Goal: Transaction & Acquisition: Purchase product/service

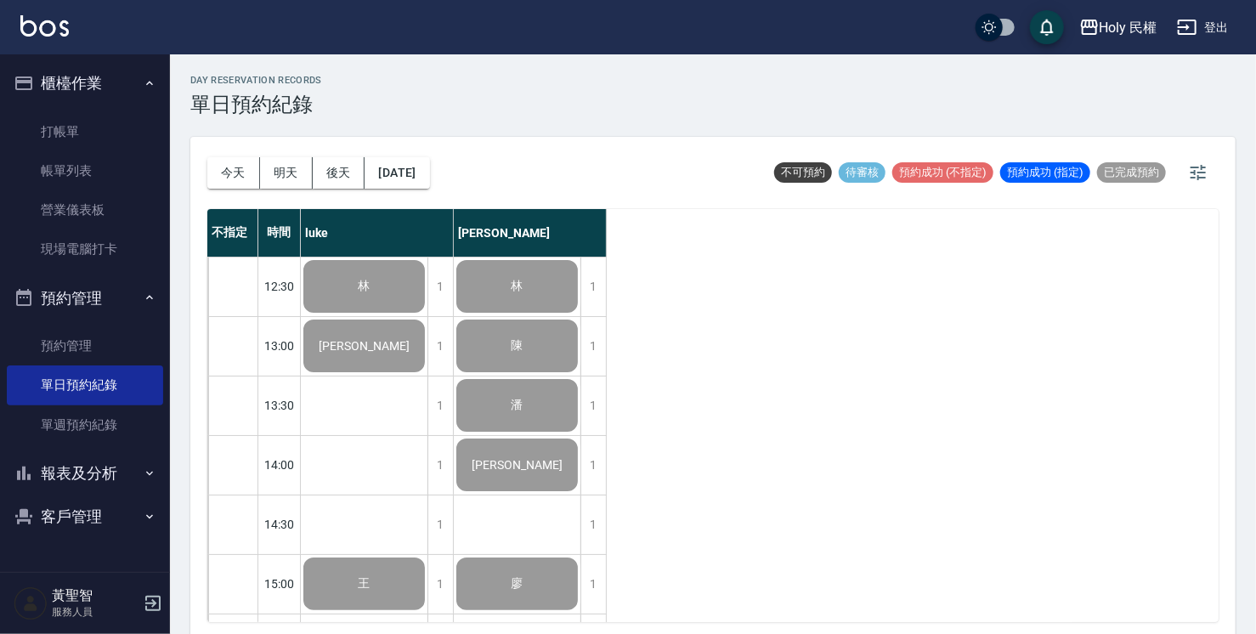
scroll to position [429, 0]
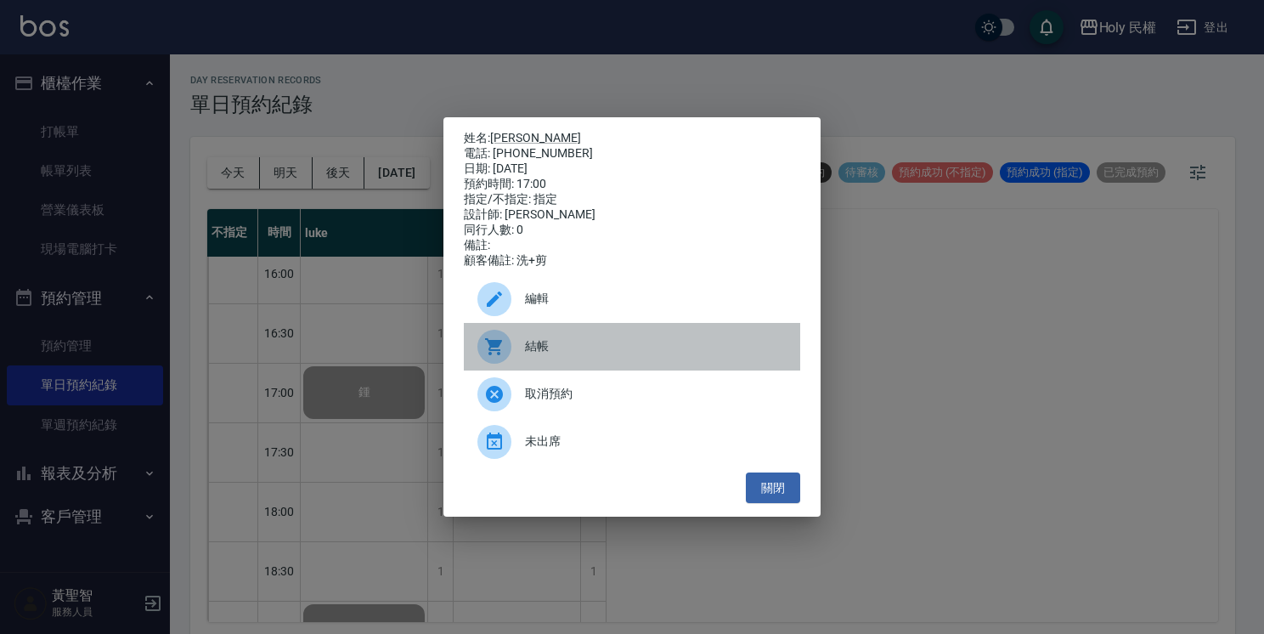
click at [517, 349] on div at bounding box center [502, 347] width 48 height 34
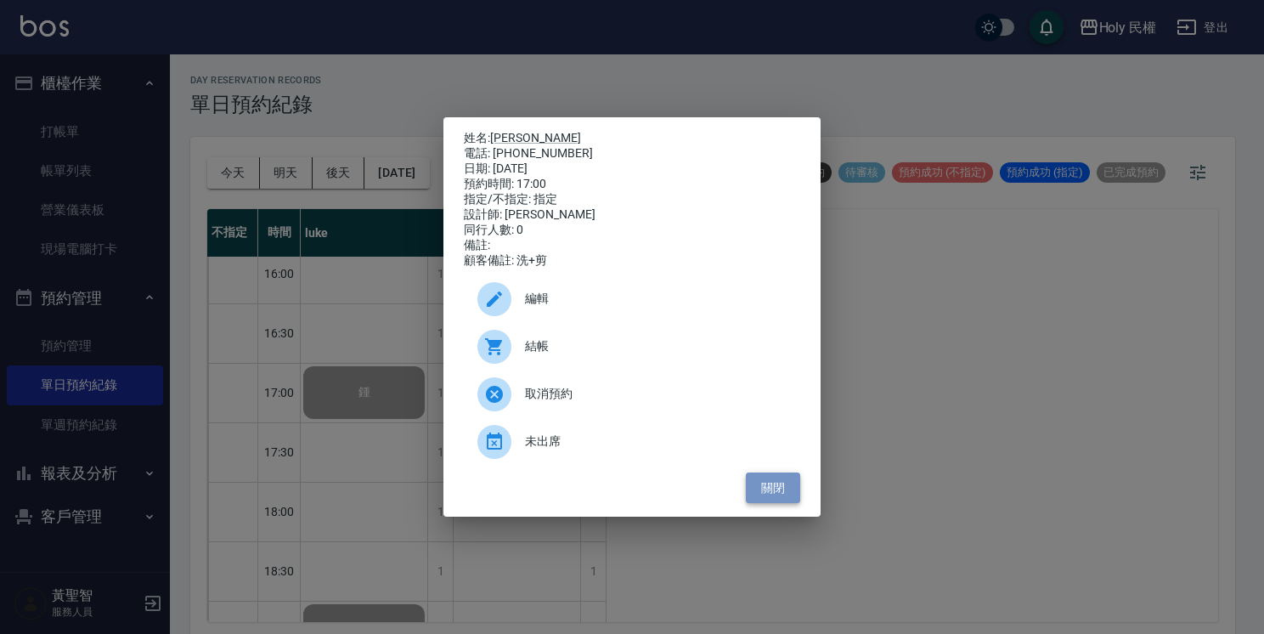
click at [773, 497] on button "關閉" at bounding box center [773, 487] width 54 height 31
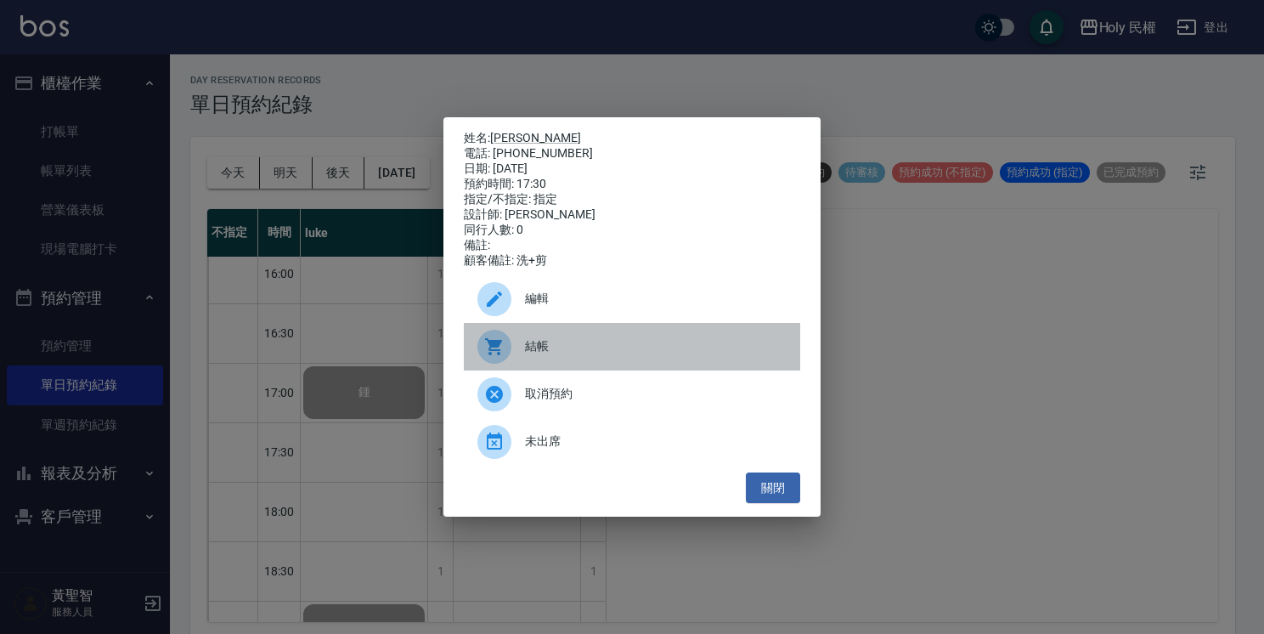
click at [551, 363] on div "結帳" at bounding box center [632, 347] width 336 height 48
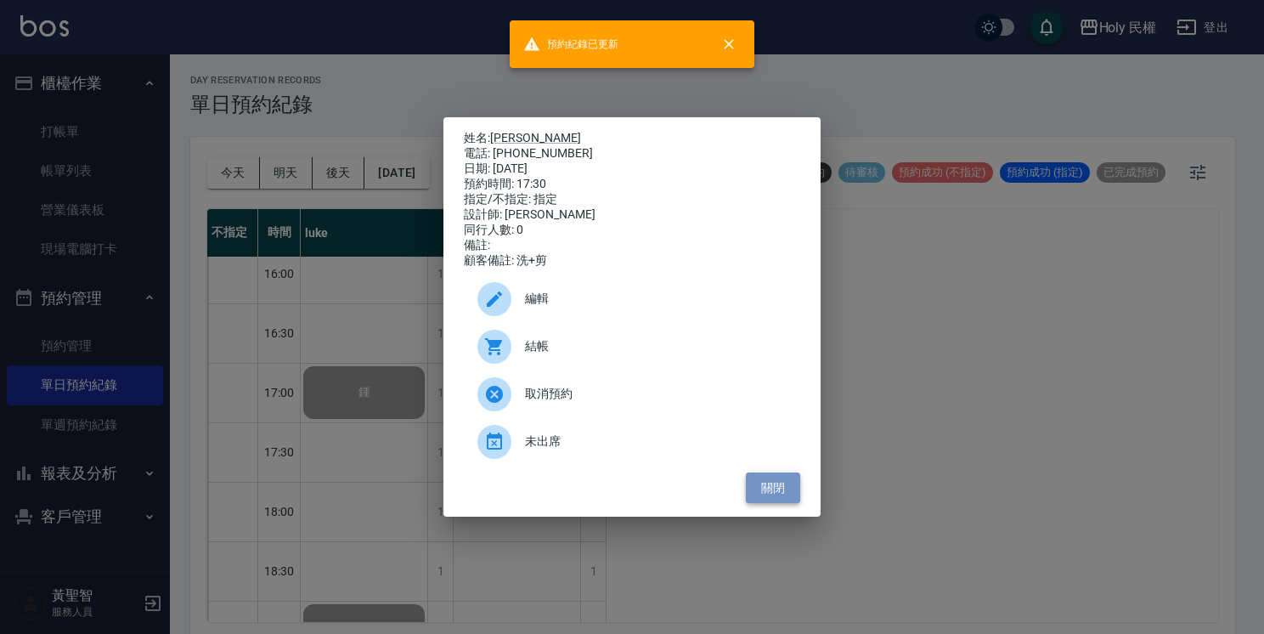
click at [768, 485] on button "關閉" at bounding box center [773, 487] width 54 height 31
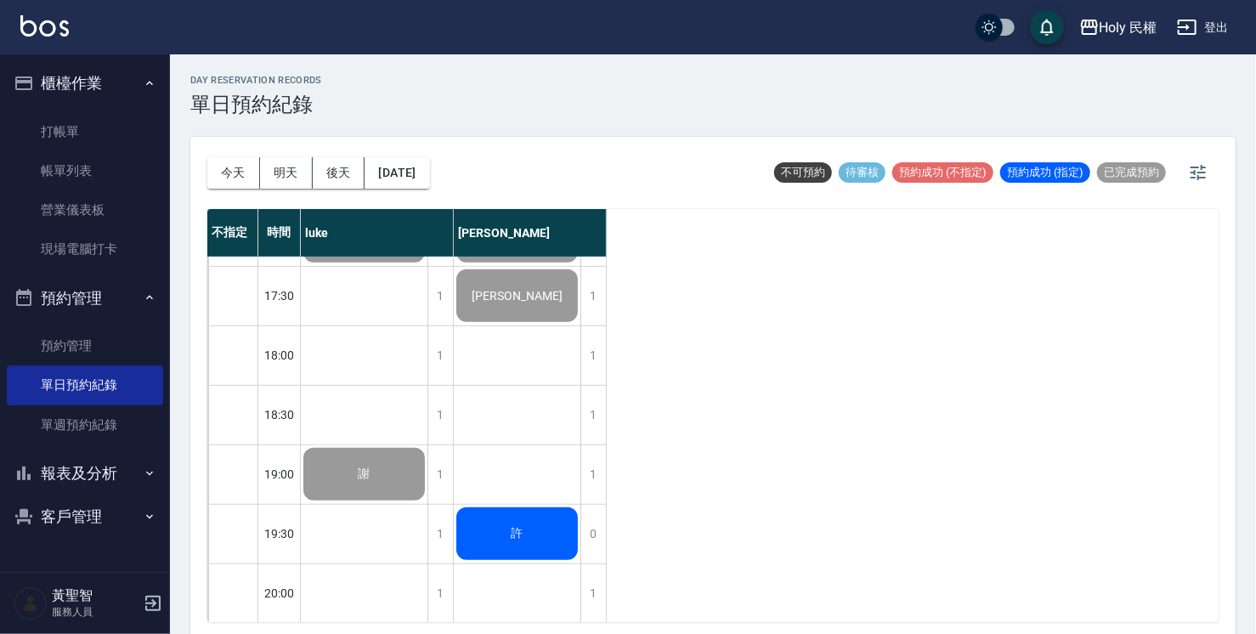
scroll to position [599, 0]
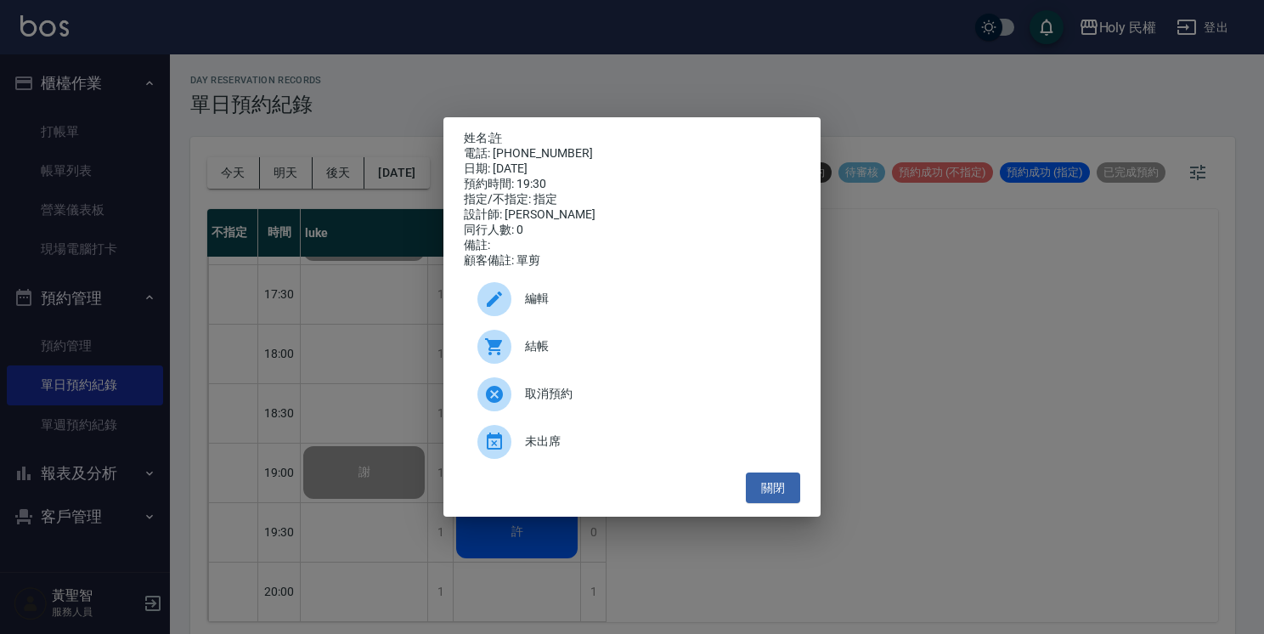
click at [534, 345] on span "結帳" at bounding box center [656, 346] width 262 height 18
click at [779, 490] on button "關閉" at bounding box center [773, 487] width 54 height 31
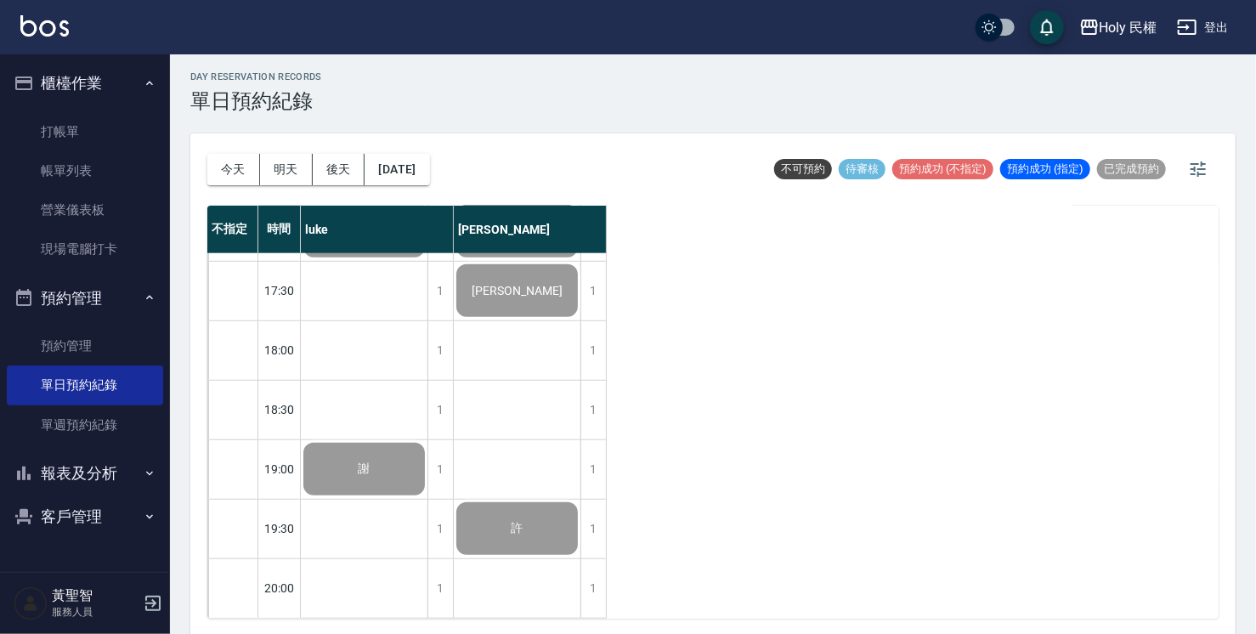
scroll to position [4, 0]
click at [275, 172] on button "明天" at bounding box center [286, 168] width 53 height 31
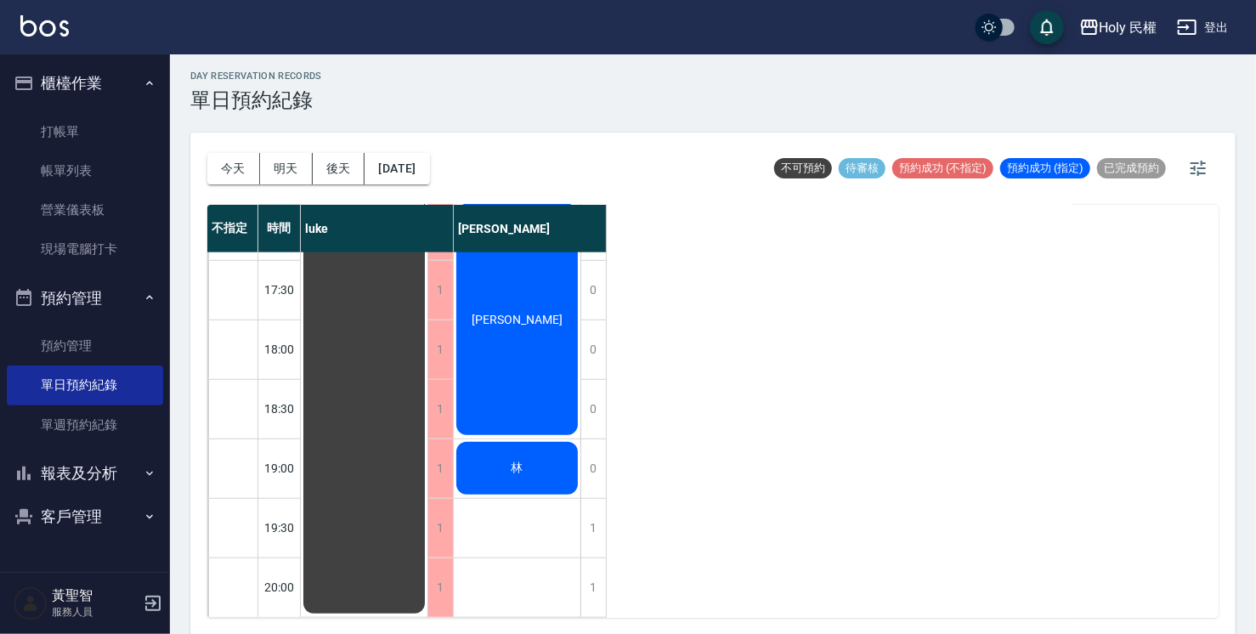
scroll to position [599, 0]
click at [427, 437] on div "林" at bounding box center [364, 141] width 127 height 950
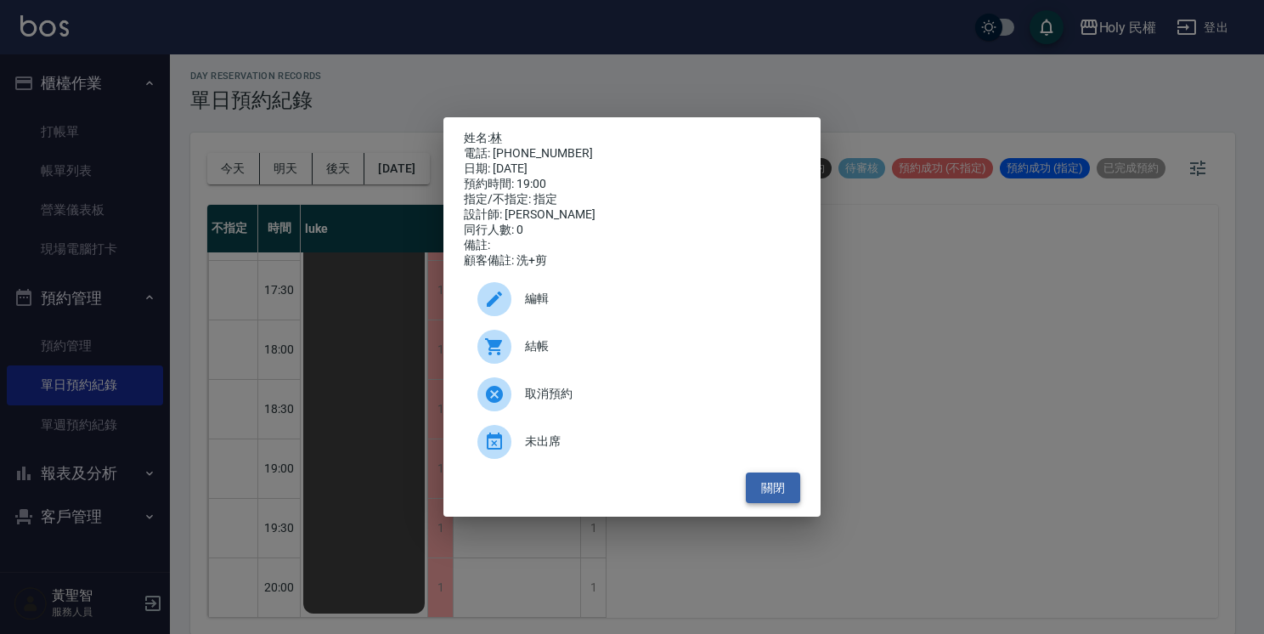
click at [773, 493] on button "關閉" at bounding box center [773, 487] width 54 height 31
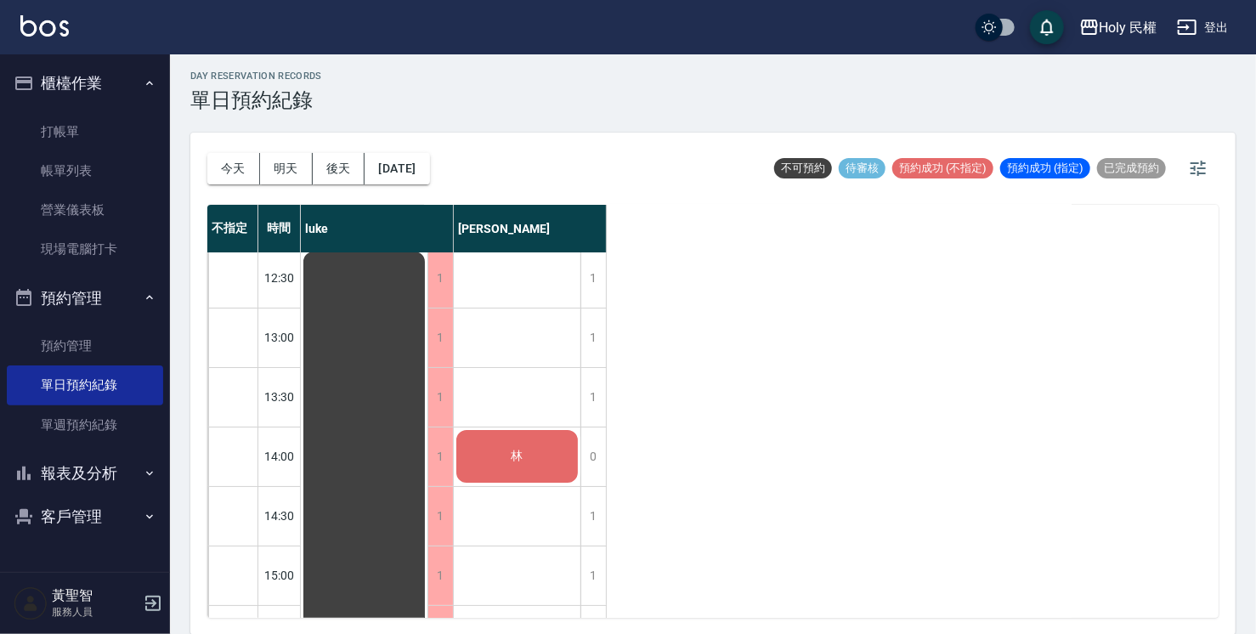
scroll to position [0, 0]
click at [359, 165] on button "後天" at bounding box center [339, 168] width 53 height 31
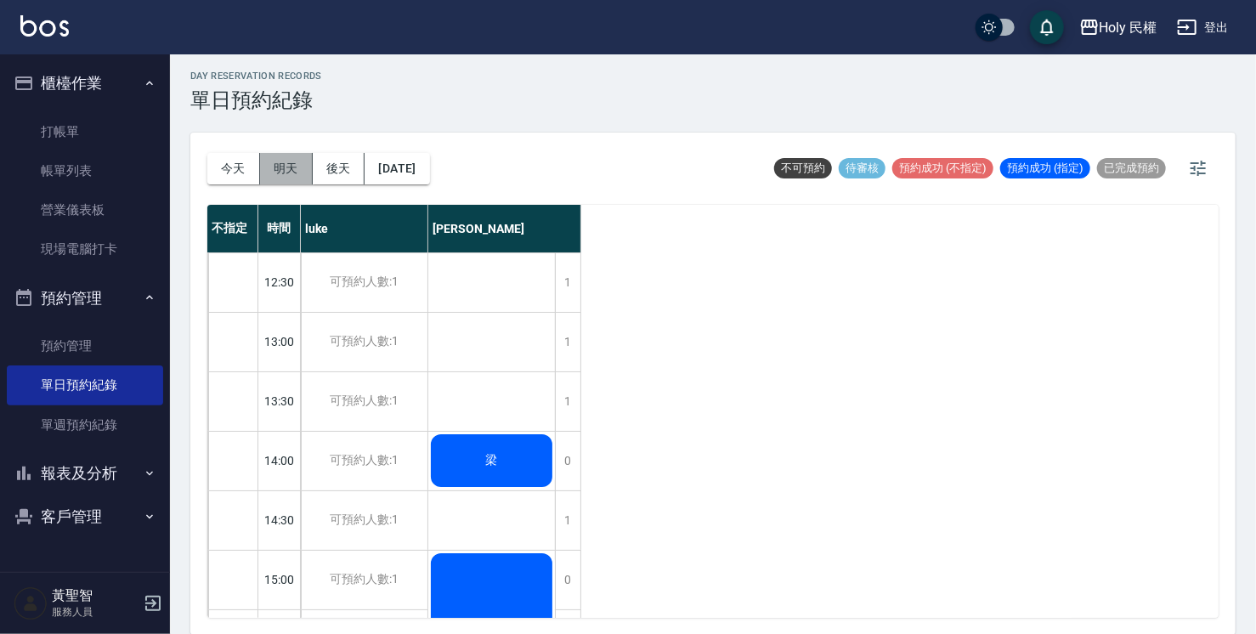
click at [274, 174] on button "明天" at bounding box center [286, 168] width 53 height 31
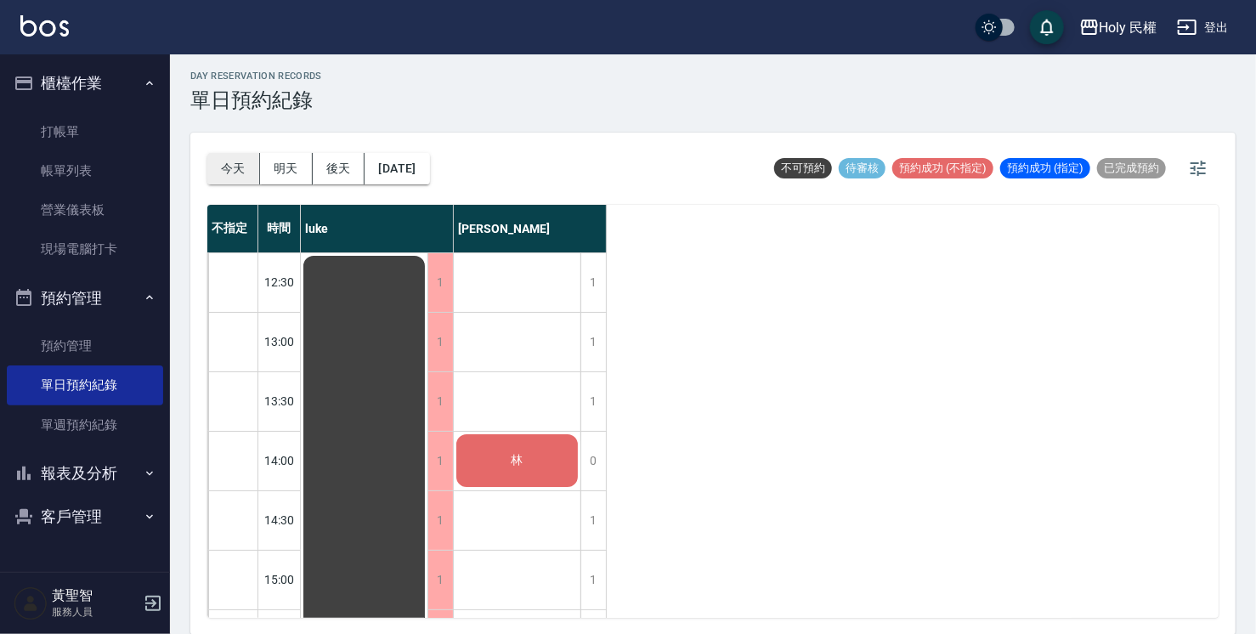
click at [245, 161] on button "今天" at bounding box center [233, 168] width 53 height 31
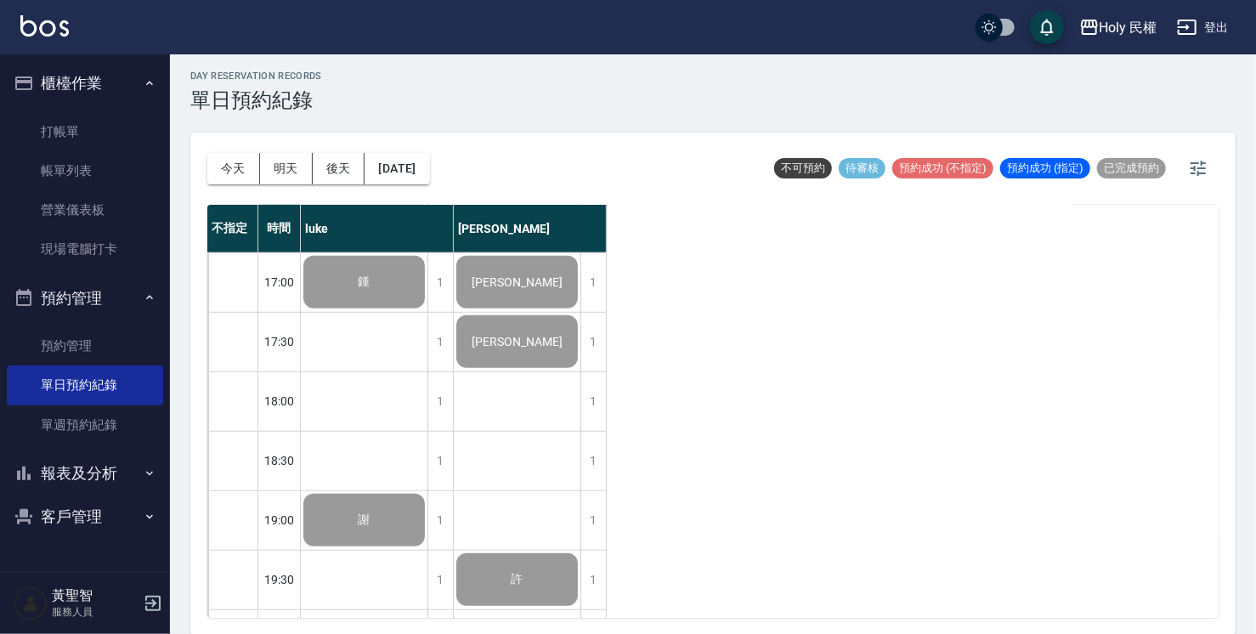
scroll to position [599, 0]
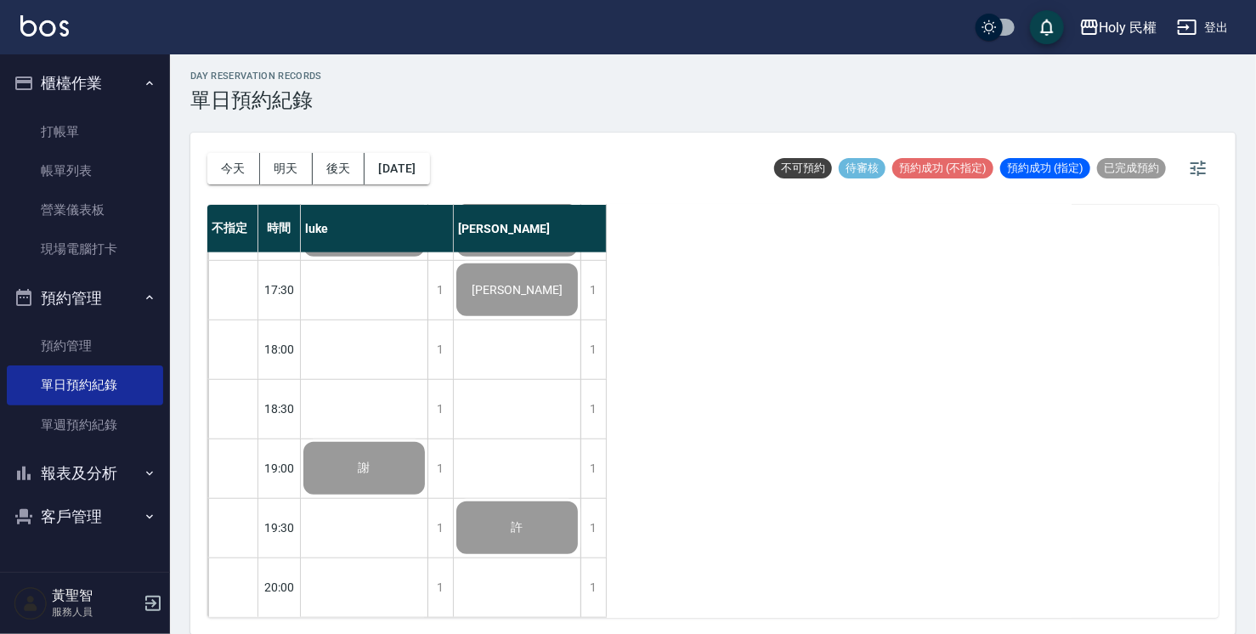
click at [149, 467] on icon "button" at bounding box center [150, 473] width 14 height 14
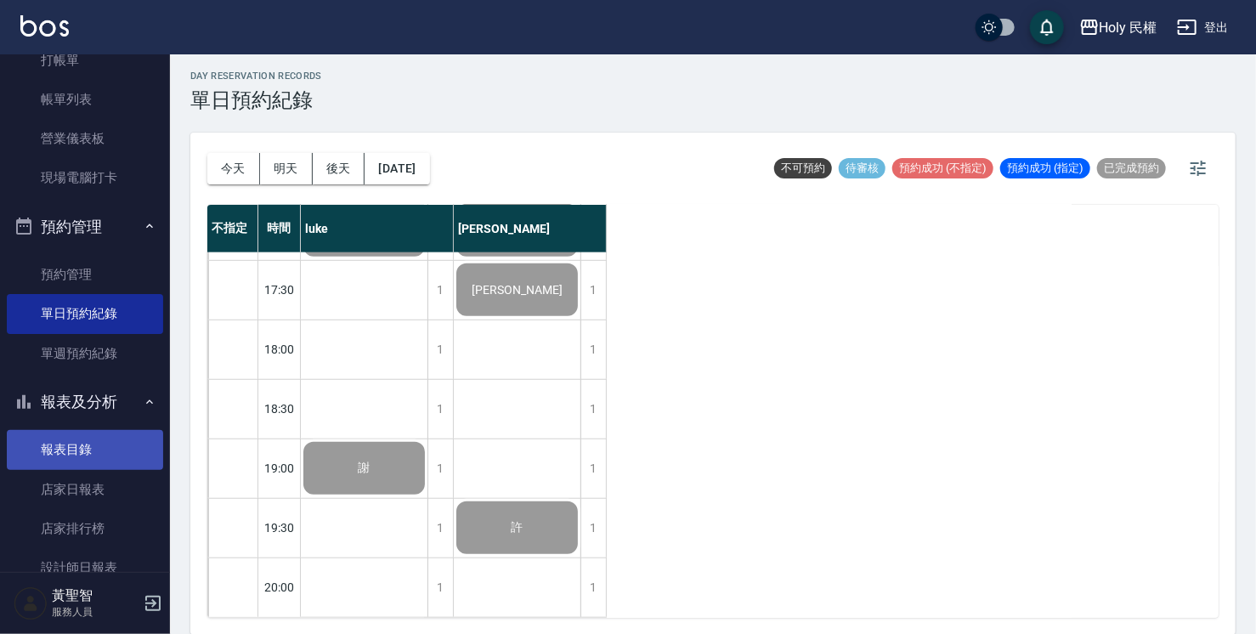
scroll to position [170, 0]
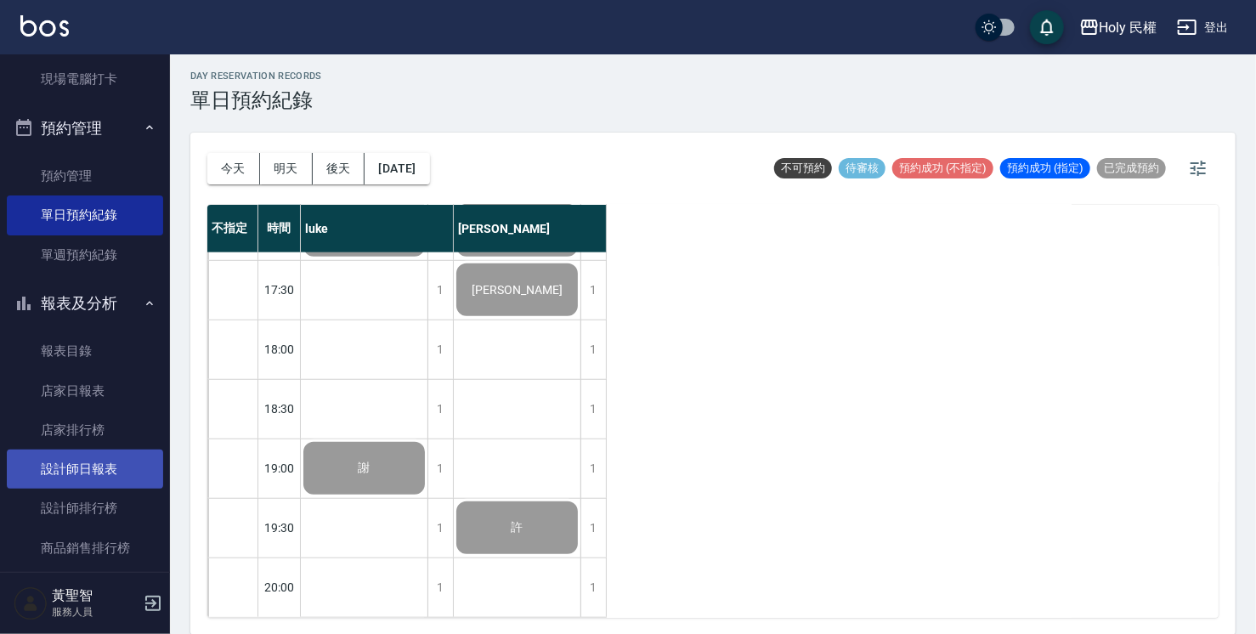
click at [125, 483] on link "設計師日報表" at bounding box center [85, 469] width 156 height 39
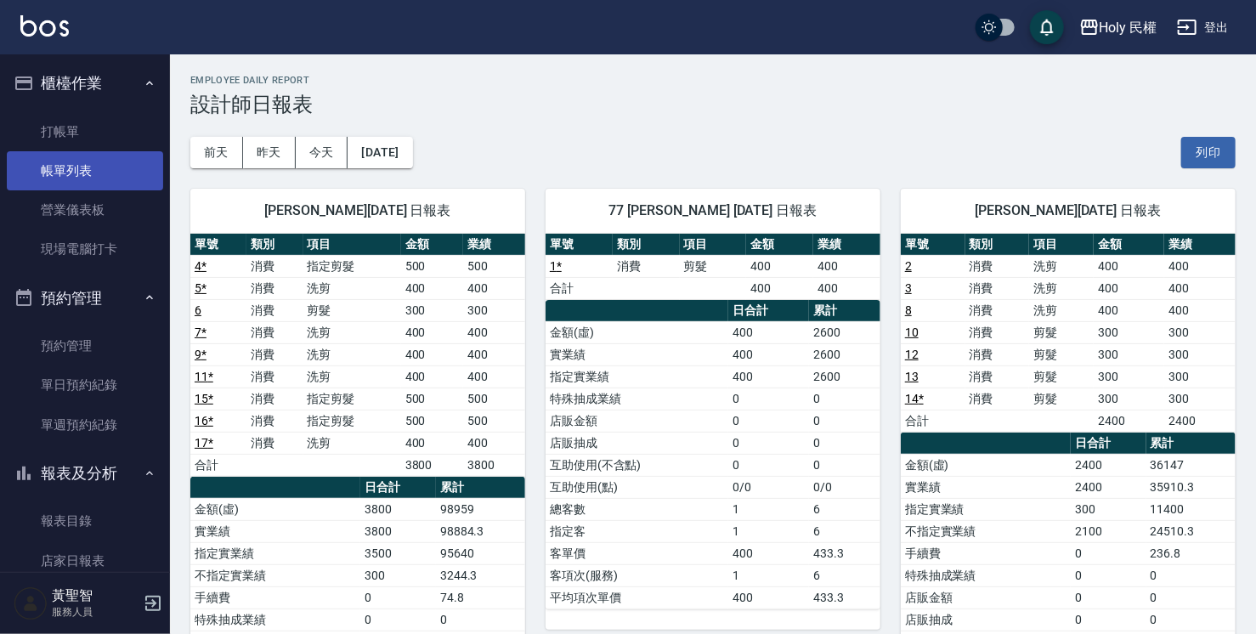
click at [58, 173] on link "帳單列表" at bounding box center [85, 170] width 156 height 39
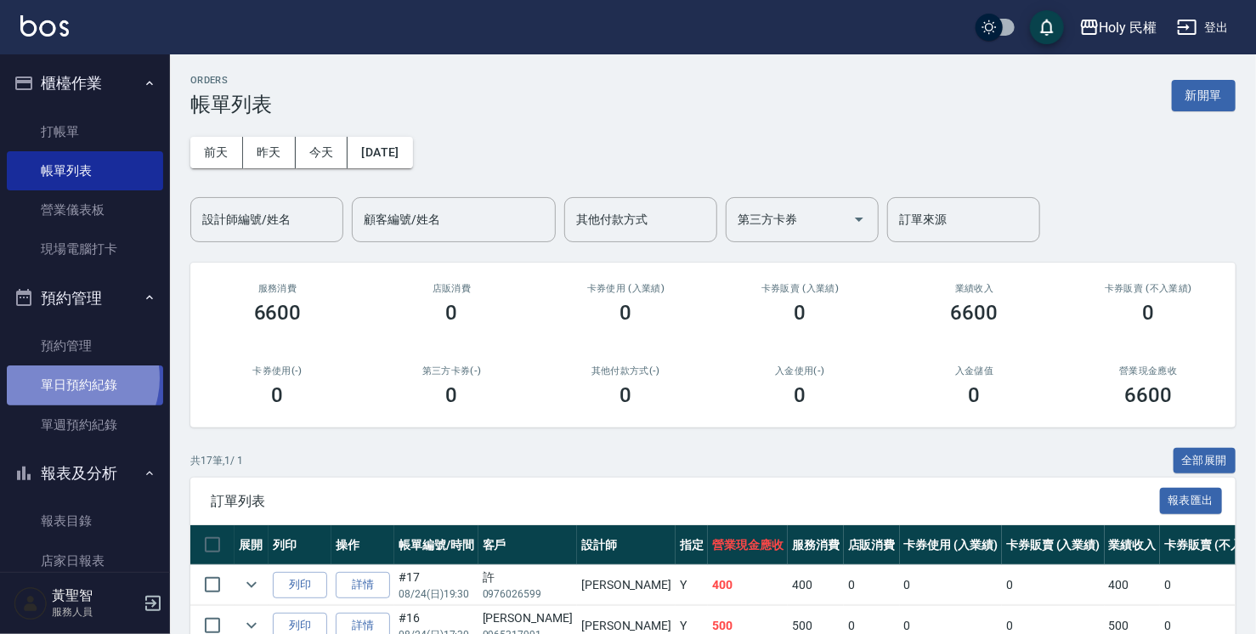
click at [67, 378] on link "單日預約紀錄" at bounding box center [85, 384] width 156 height 39
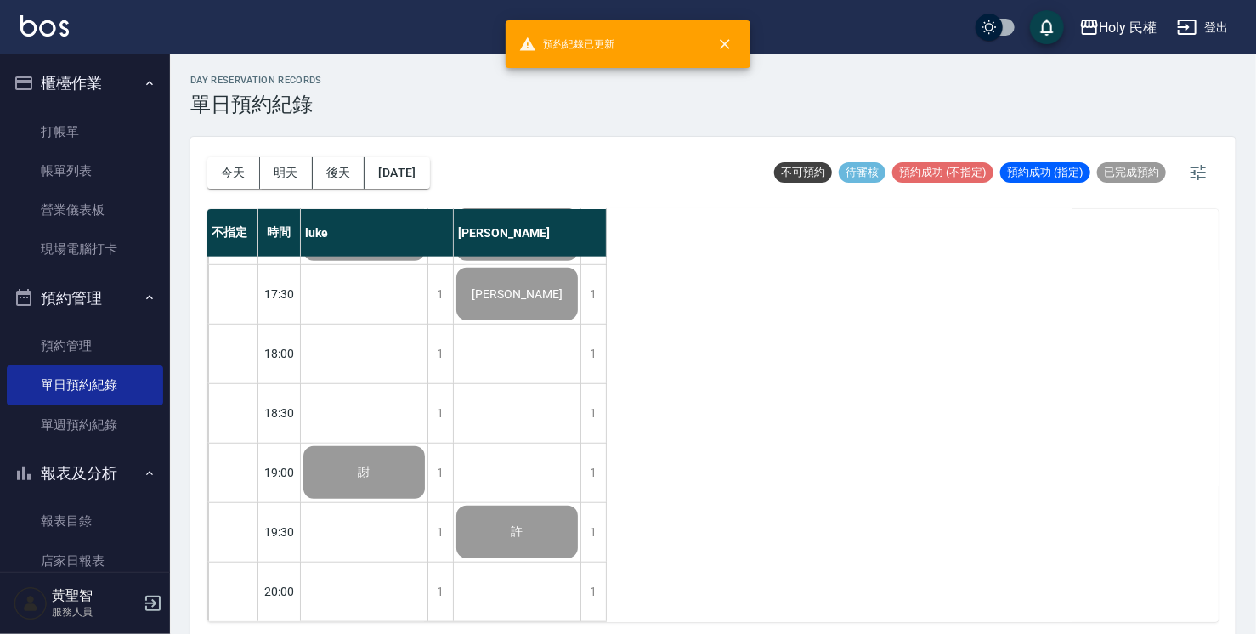
scroll to position [599, 0]
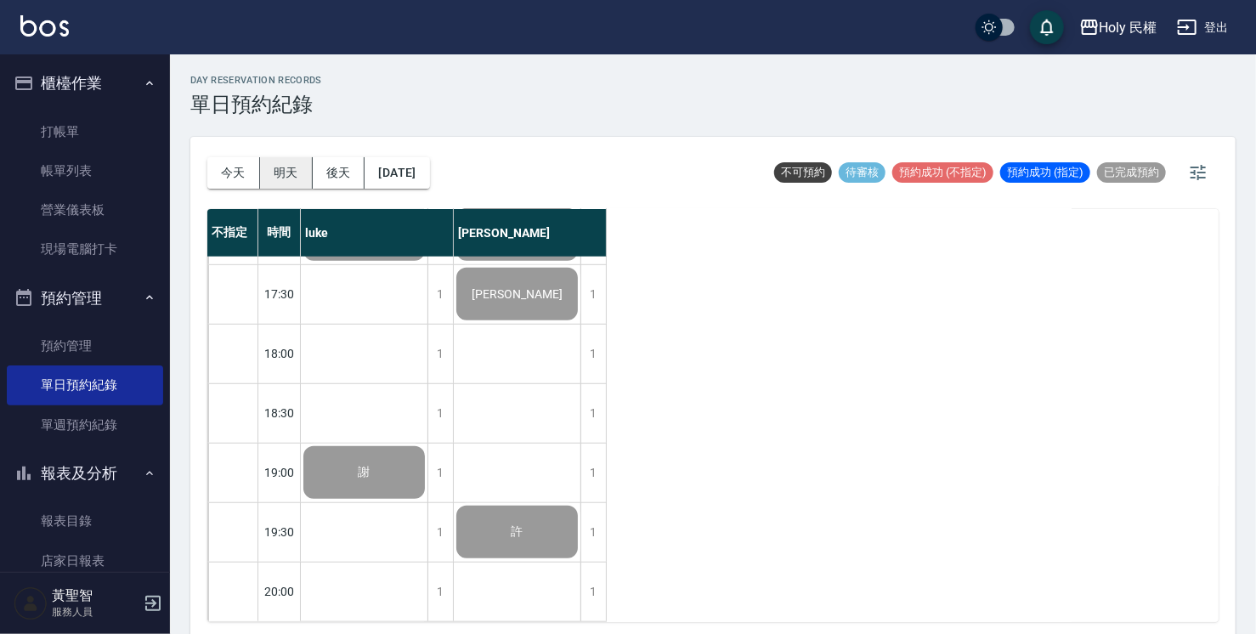
click at [286, 172] on button "明天" at bounding box center [286, 172] width 53 height 31
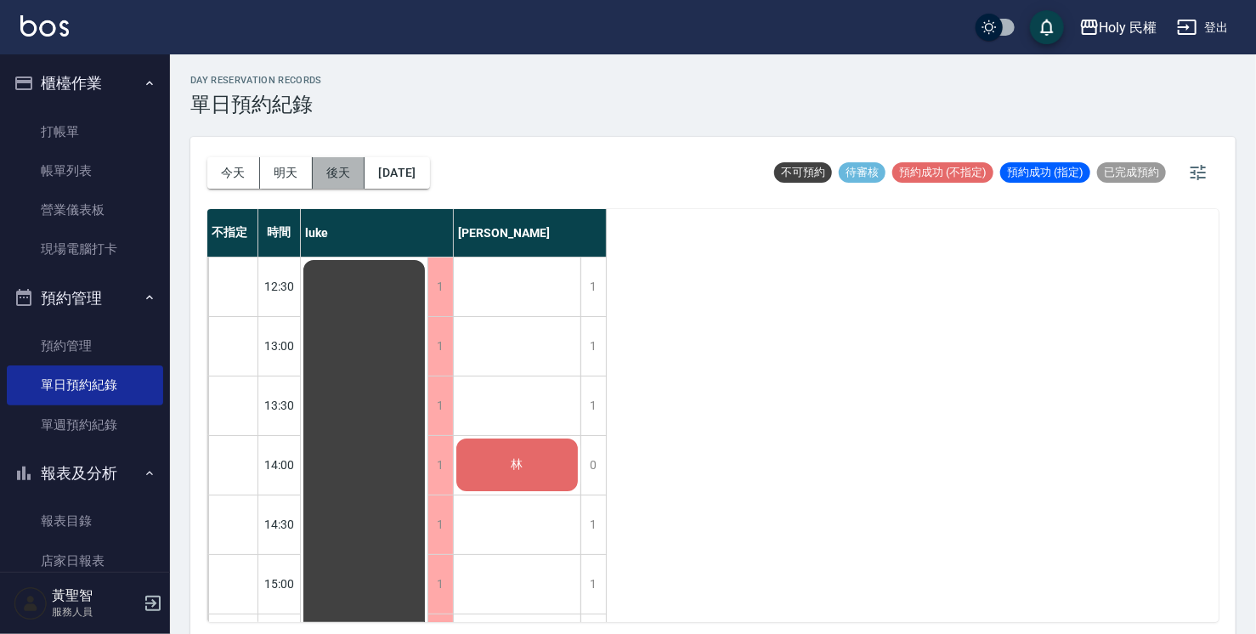
click at [357, 172] on button "後天" at bounding box center [339, 172] width 53 height 31
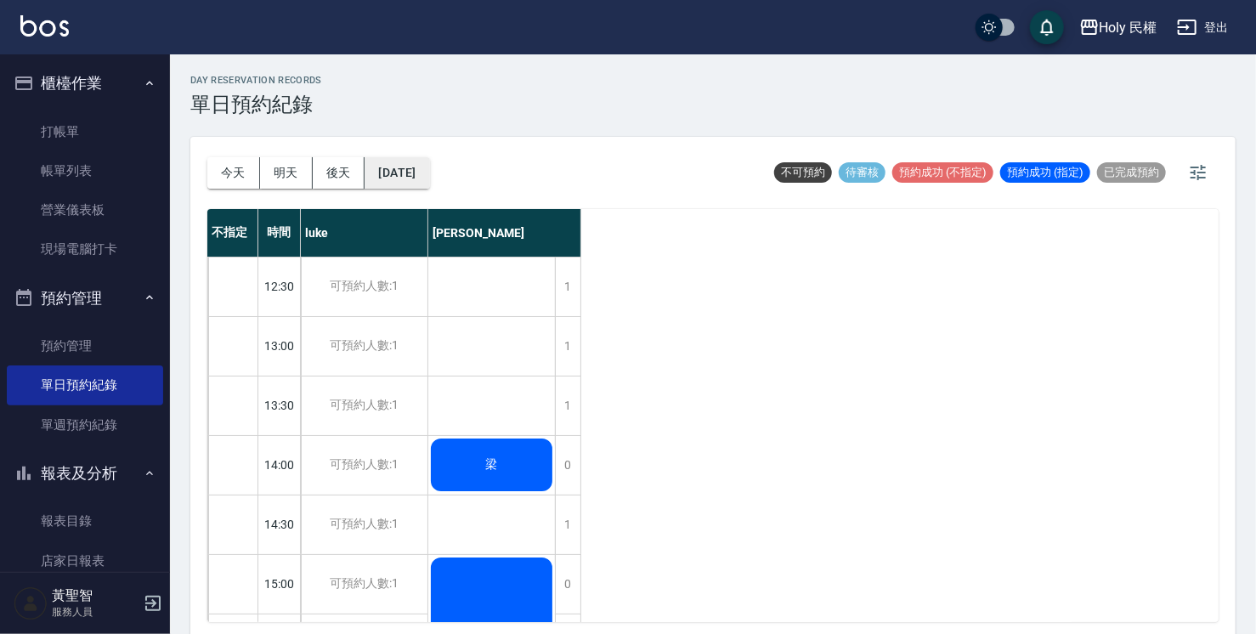
click at [425, 161] on button "2025/08/26" at bounding box center [397, 172] width 65 height 31
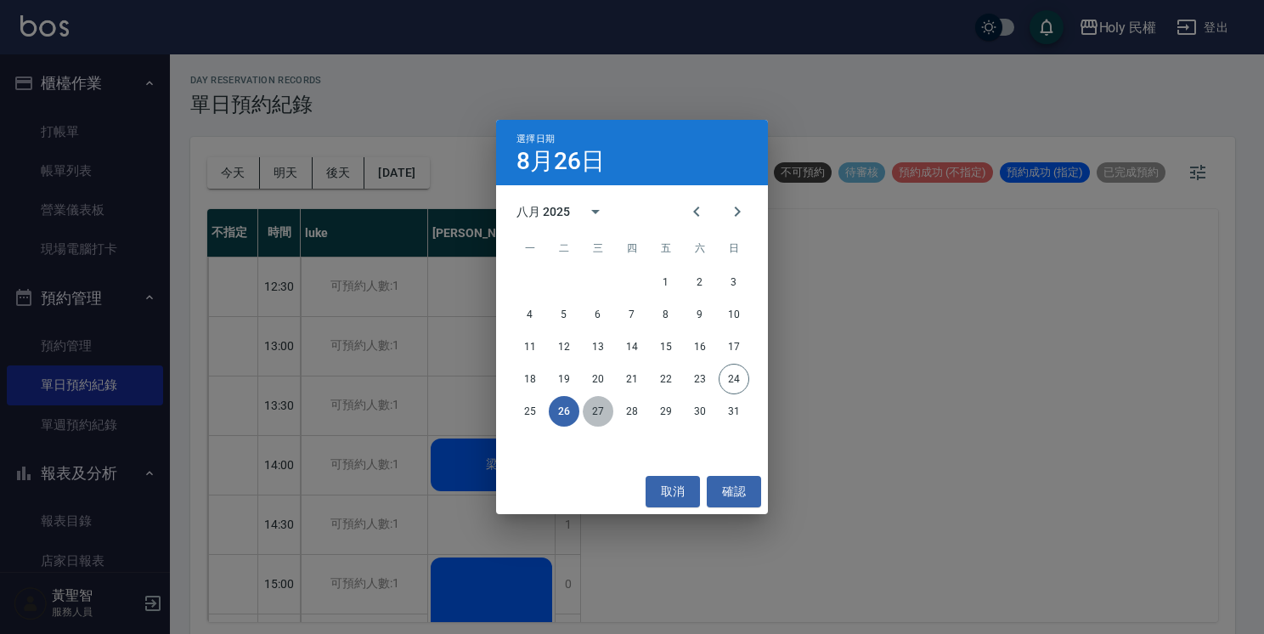
click at [597, 412] on button "27" at bounding box center [598, 411] width 31 height 31
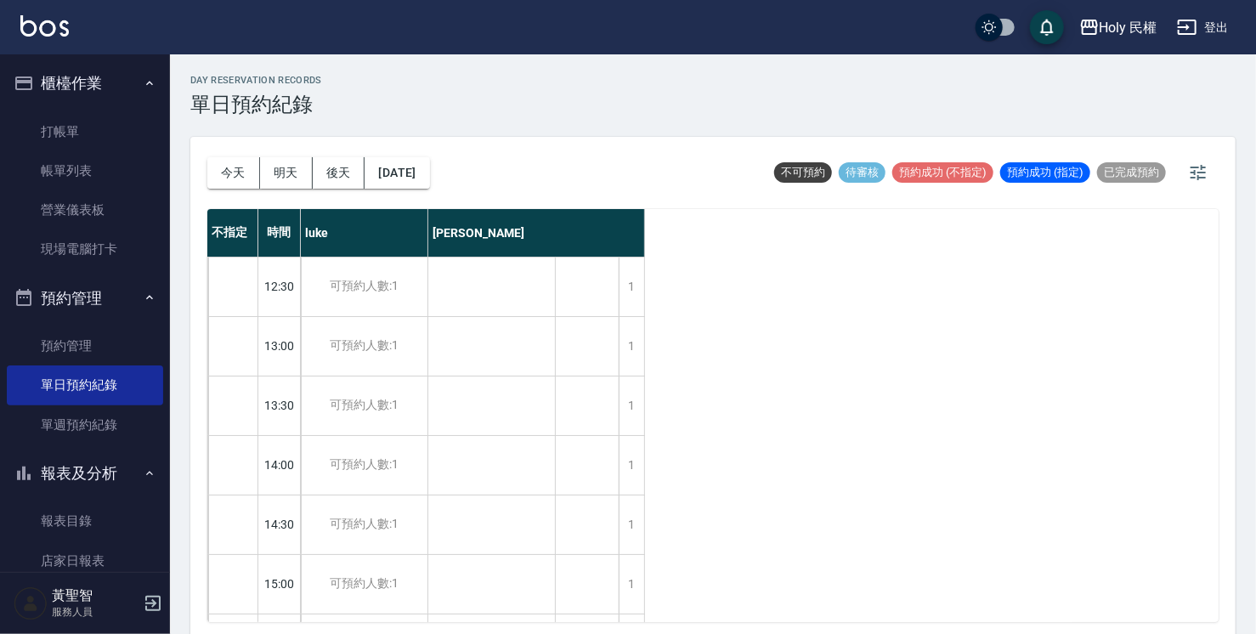
click at [241, 151] on div "今天 明天 後天 2025/08/27" at bounding box center [318, 173] width 223 height 72
click at [240, 164] on button "今天" at bounding box center [233, 172] width 53 height 31
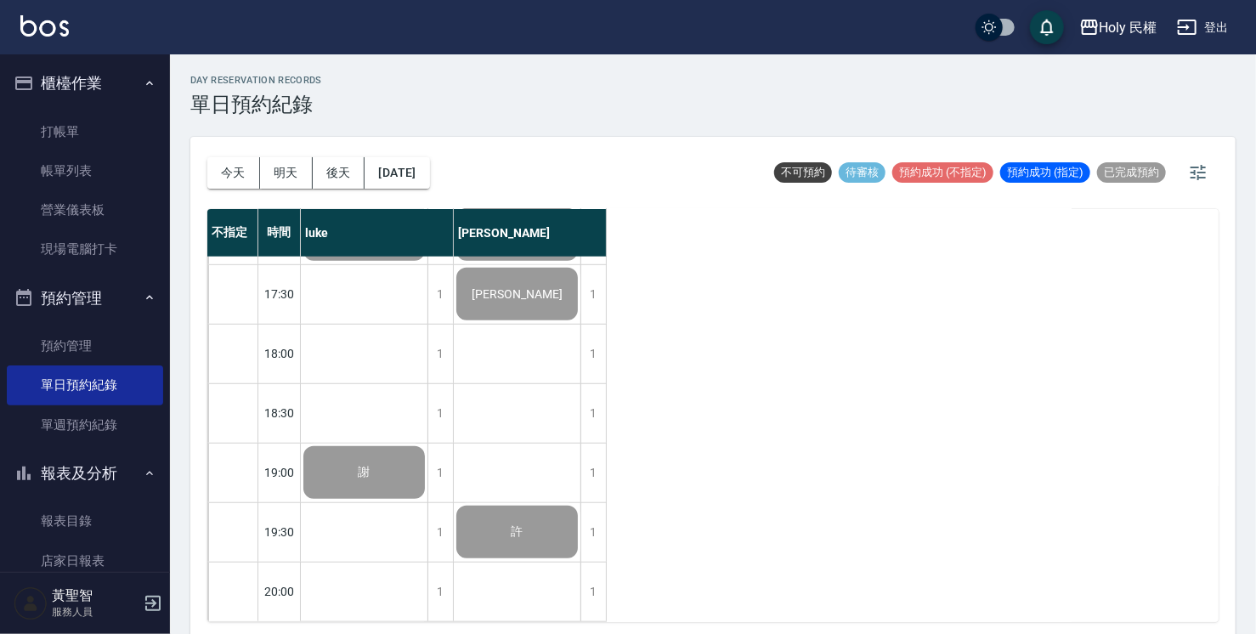
scroll to position [599, 0]
click at [54, 155] on link "帳單列表" at bounding box center [85, 170] width 156 height 39
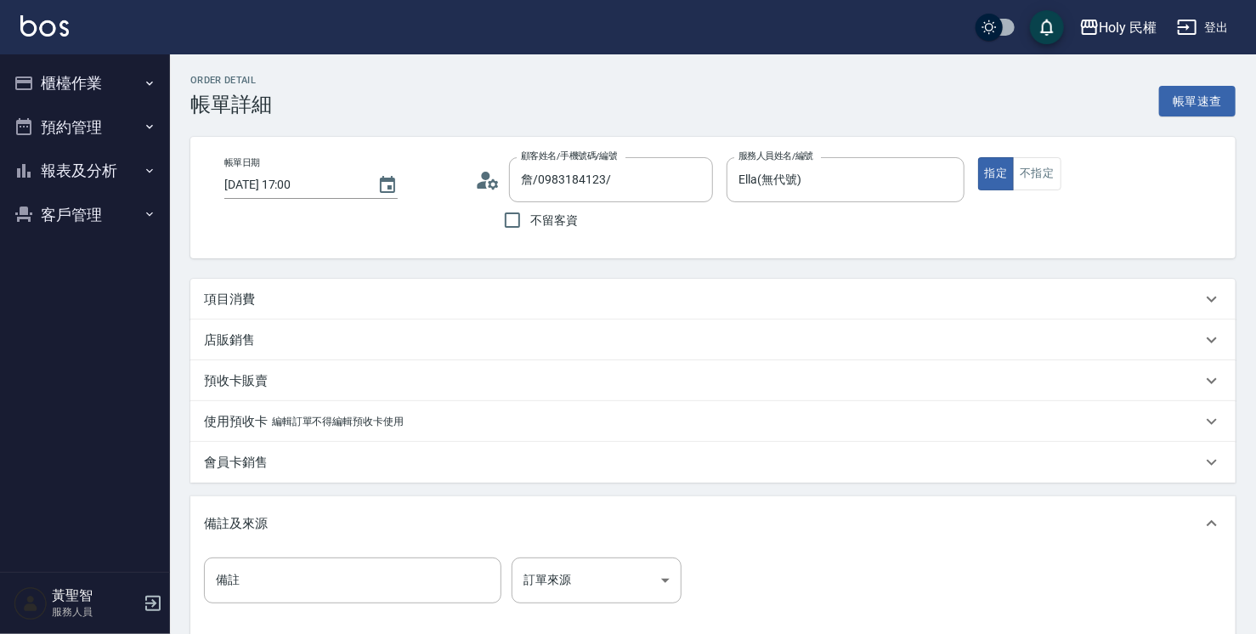
type input "詹/0983184123/"
click at [409, 304] on div "項目消費" at bounding box center [703, 300] width 998 height 18
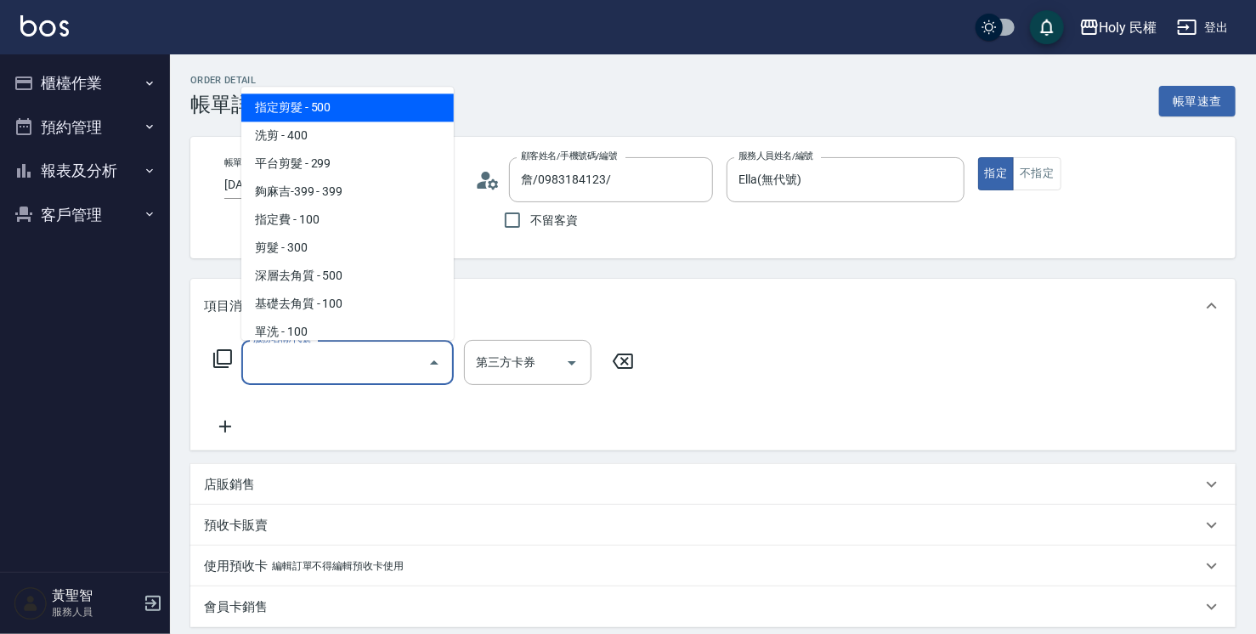
click at [356, 363] on input "服務名稱/代號" at bounding box center [335, 363] width 172 height 30
click at [353, 113] on span "指定剪髮 - 500" at bounding box center [347, 107] width 212 height 28
type input "指定剪髮(1)"
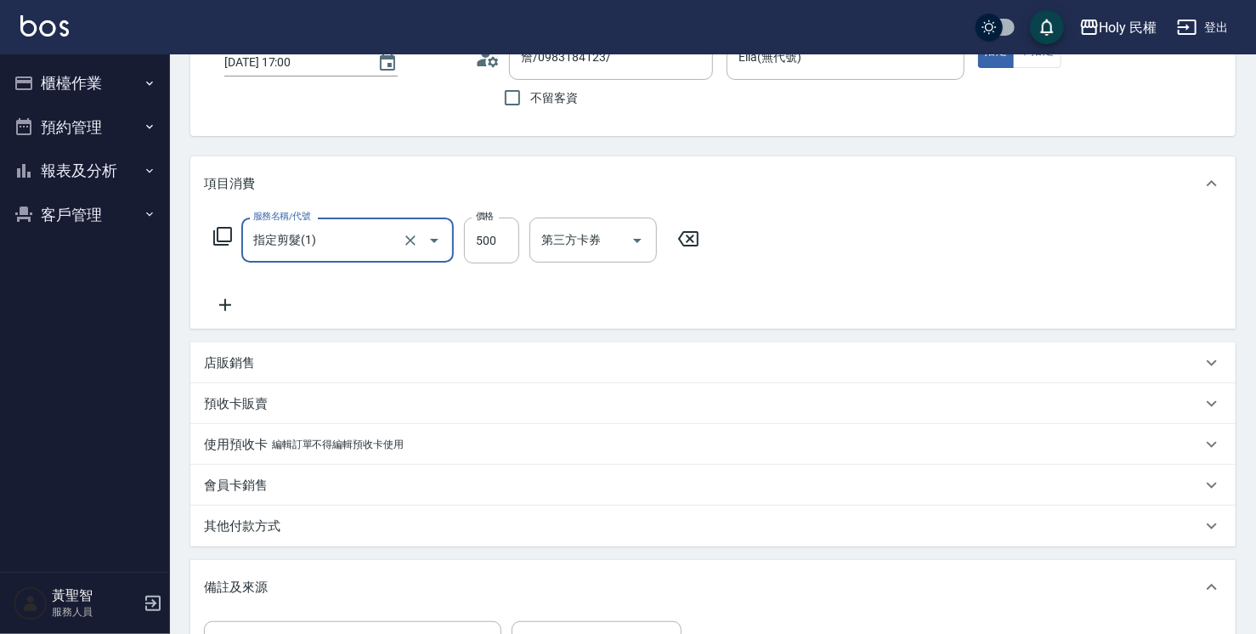
scroll to position [255, 0]
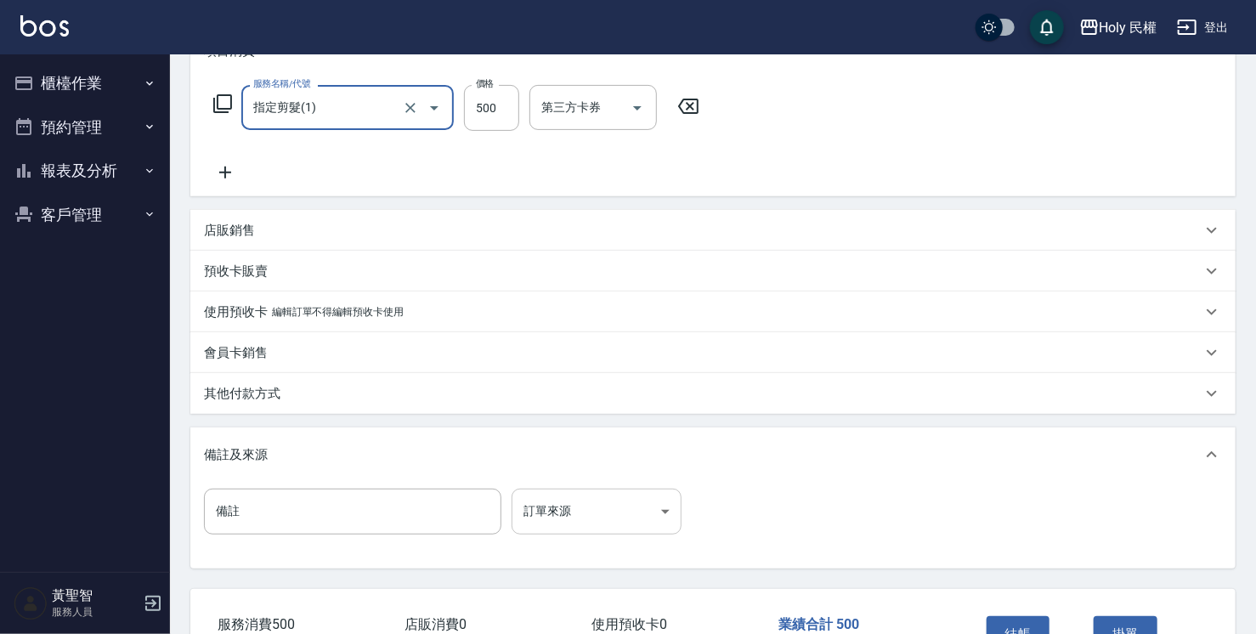
click at [537, 512] on body "Holy 民權 登出 櫃檯作業 打帳單 帳單列表 營業儀表板 現場電腦打卡 預約管理 預約管理 單日預約紀錄 單週預約紀錄 報表及分析 報表目錄 店家日報表 …" at bounding box center [628, 244] width 1256 height 999
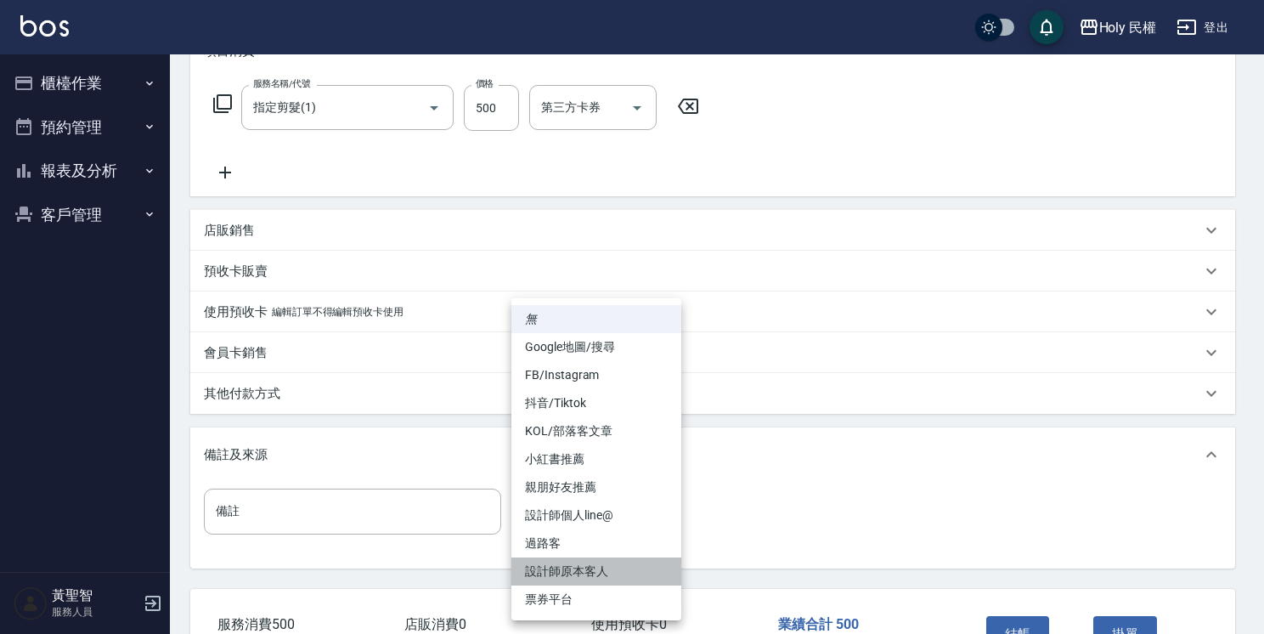
click at [573, 566] on li "設計師原本客人" at bounding box center [597, 571] width 170 height 28
type input "設計師原本客人"
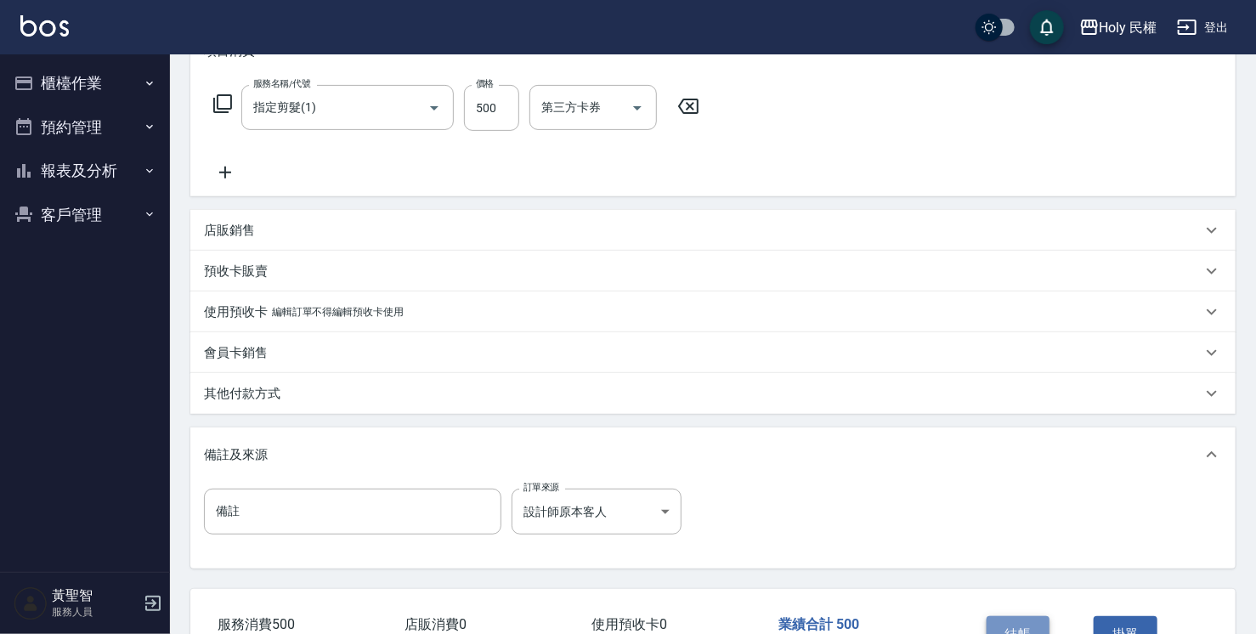
click at [1000, 622] on button "結帳" at bounding box center [1019, 634] width 64 height 36
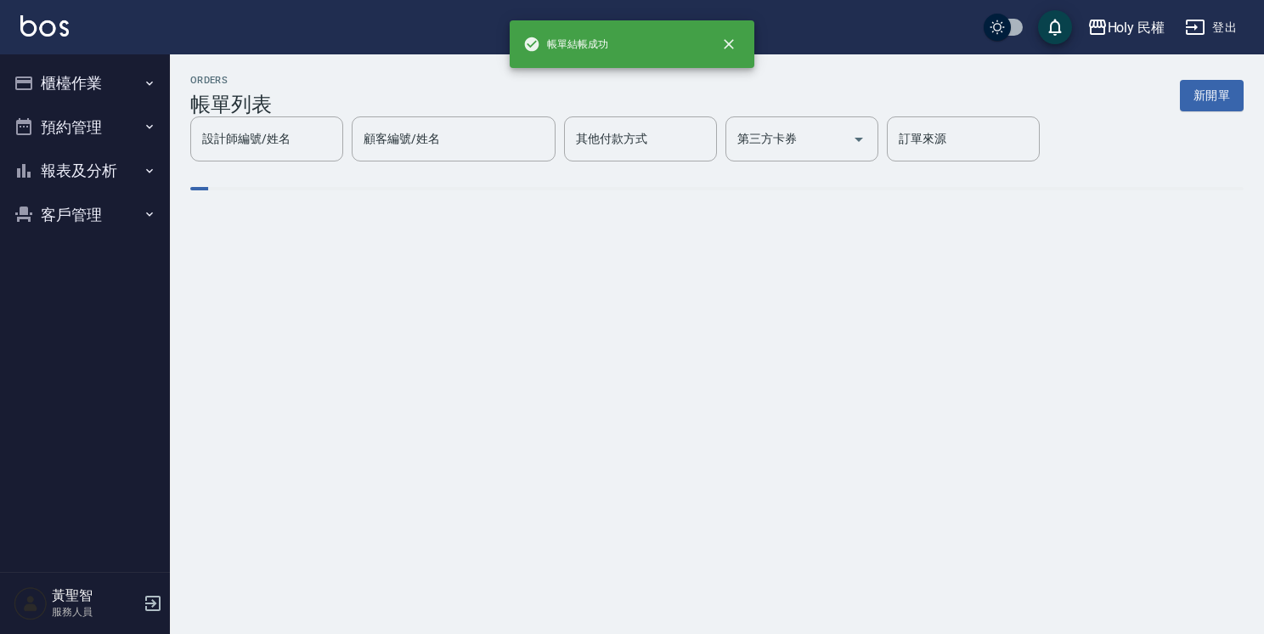
click at [1189, 97] on button "新開單" at bounding box center [1212, 95] width 64 height 31
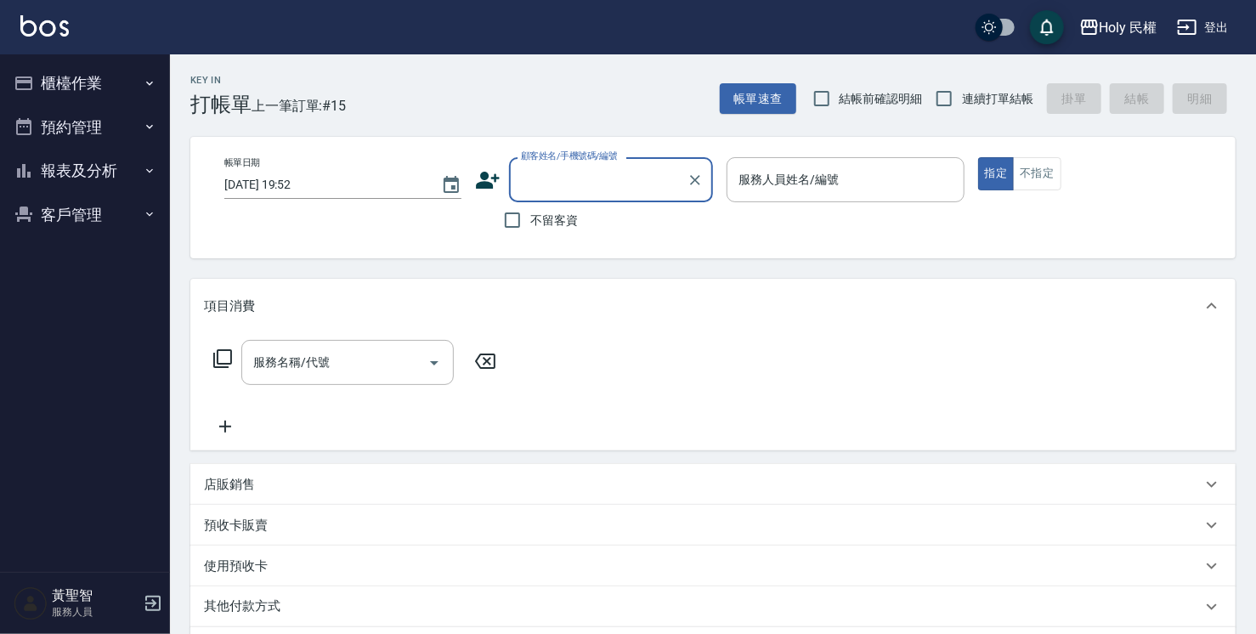
click at [554, 164] on div "顧客姓名/手機號碼/編號" at bounding box center [611, 179] width 204 height 45
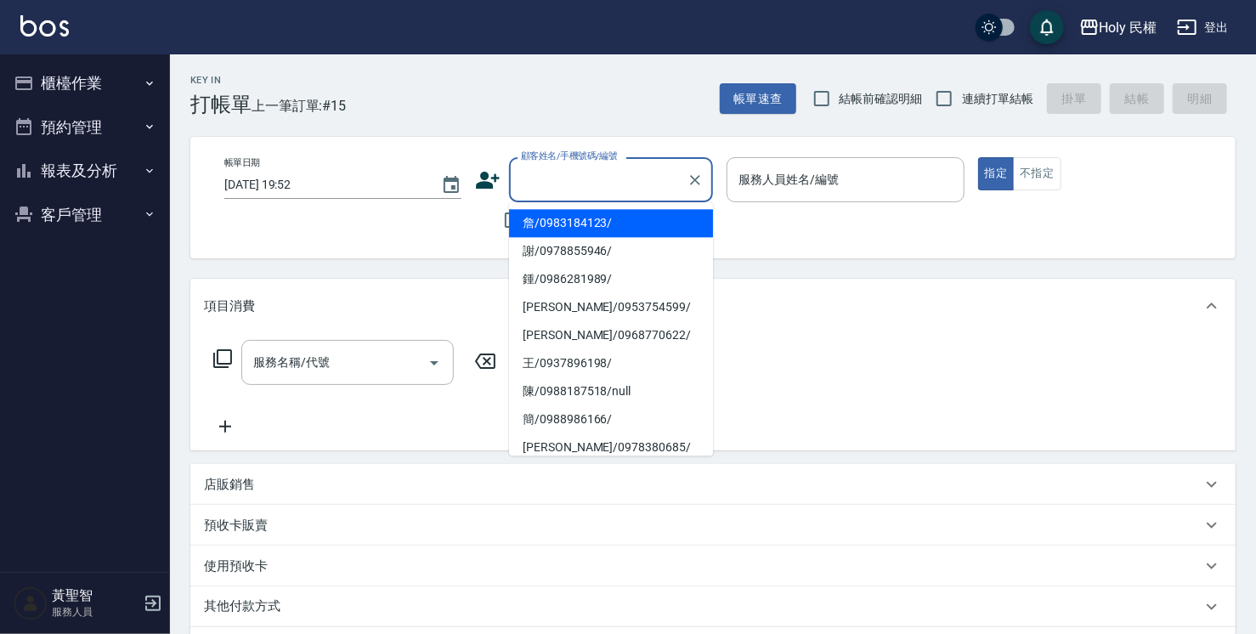
click at [557, 215] on li "詹/0983184123/" at bounding box center [611, 223] width 204 height 28
type input "詹/0983184123/"
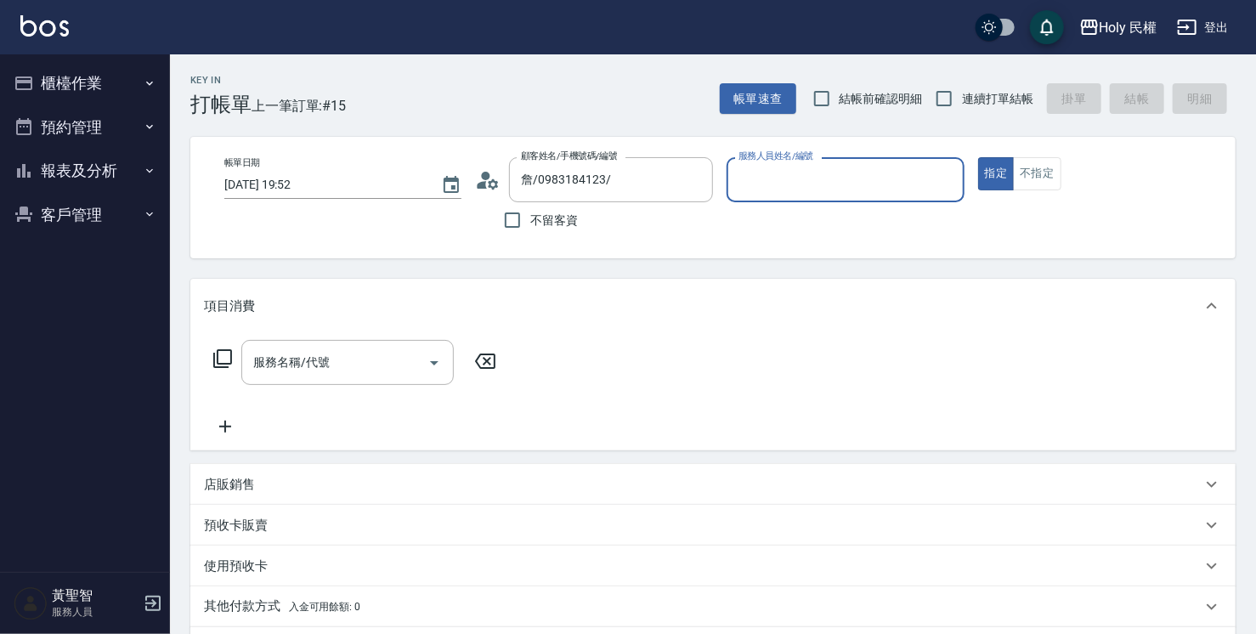
click at [496, 172] on icon at bounding box center [487, 179] width 25 height 25
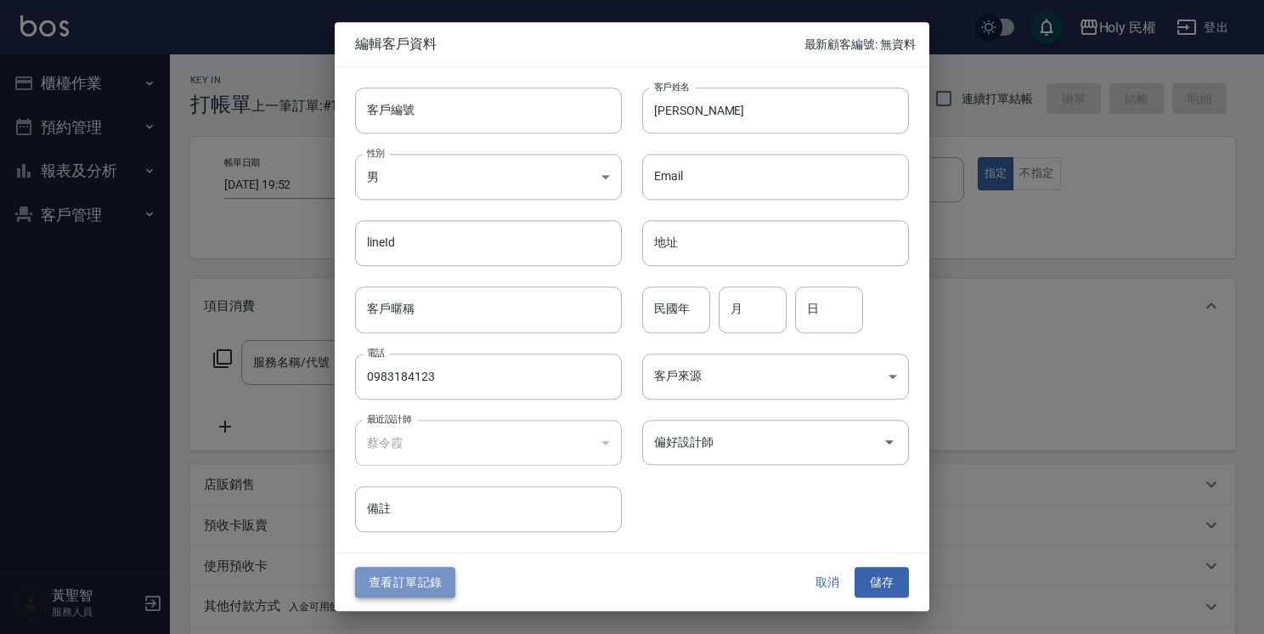
click at [414, 577] on button "查看訂單記錄" at bounding box center [405, 582] width 100 height 31
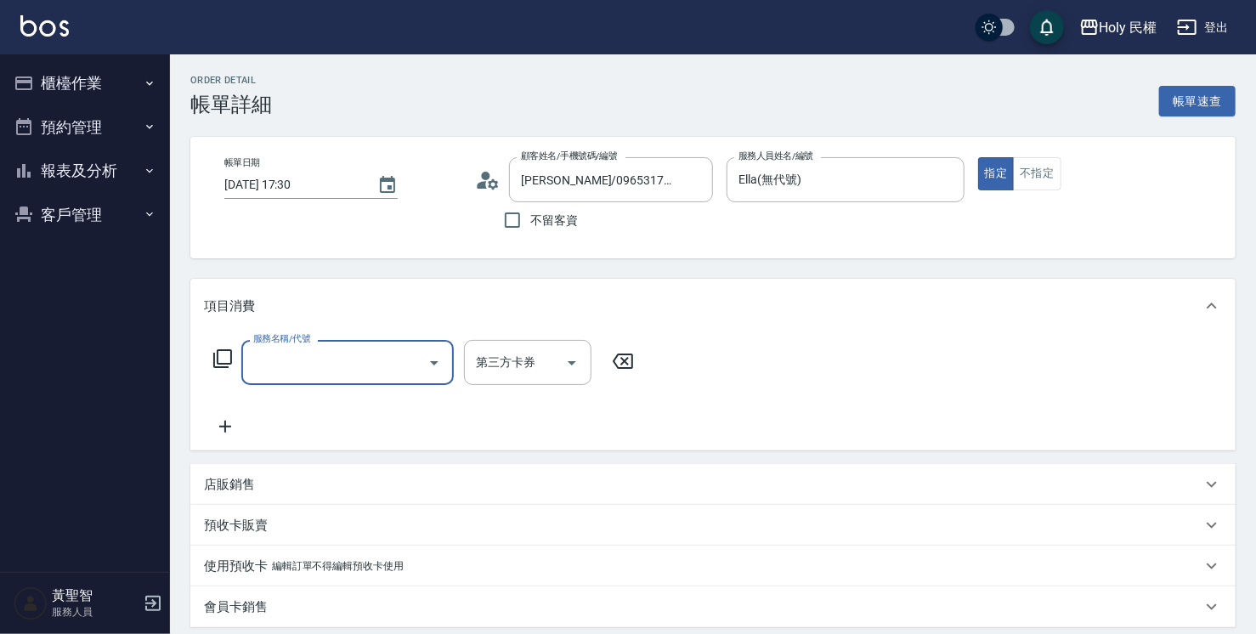
click at [397, 376] on input "服務名稱/代號" at bounding box center [335, 363] width 172 height 30
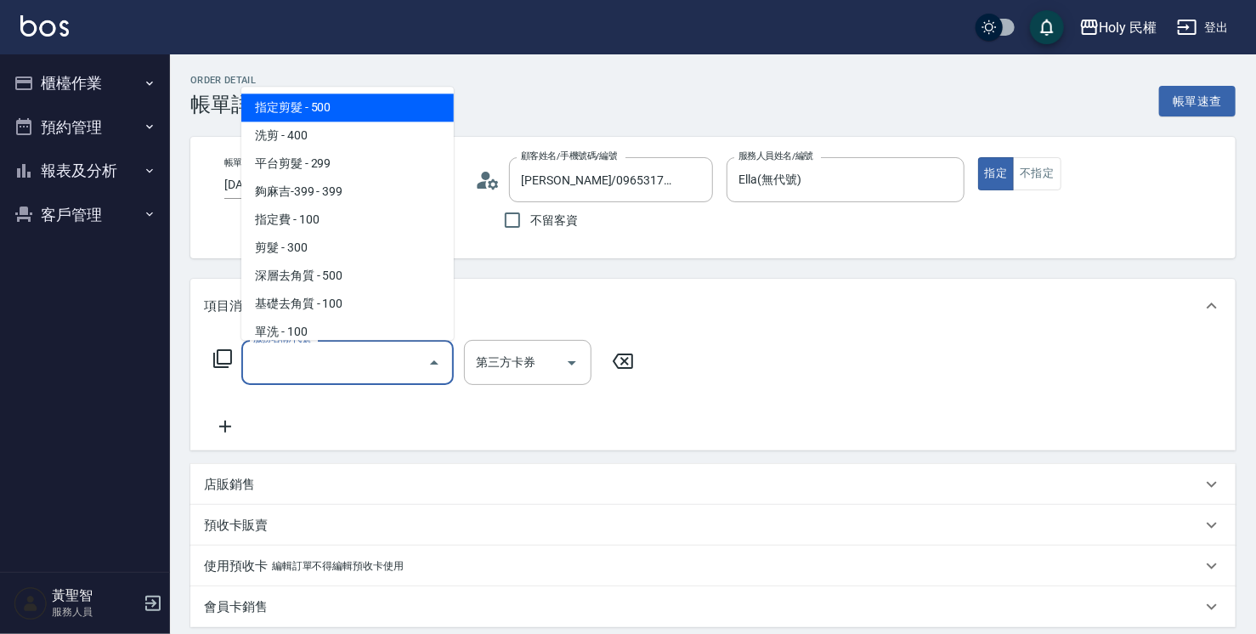
click at [380, 114] on span "指定剪髮 - 500" at bounding box center [347, 107] width 212 height 28
type input "指定剪髮(1)"
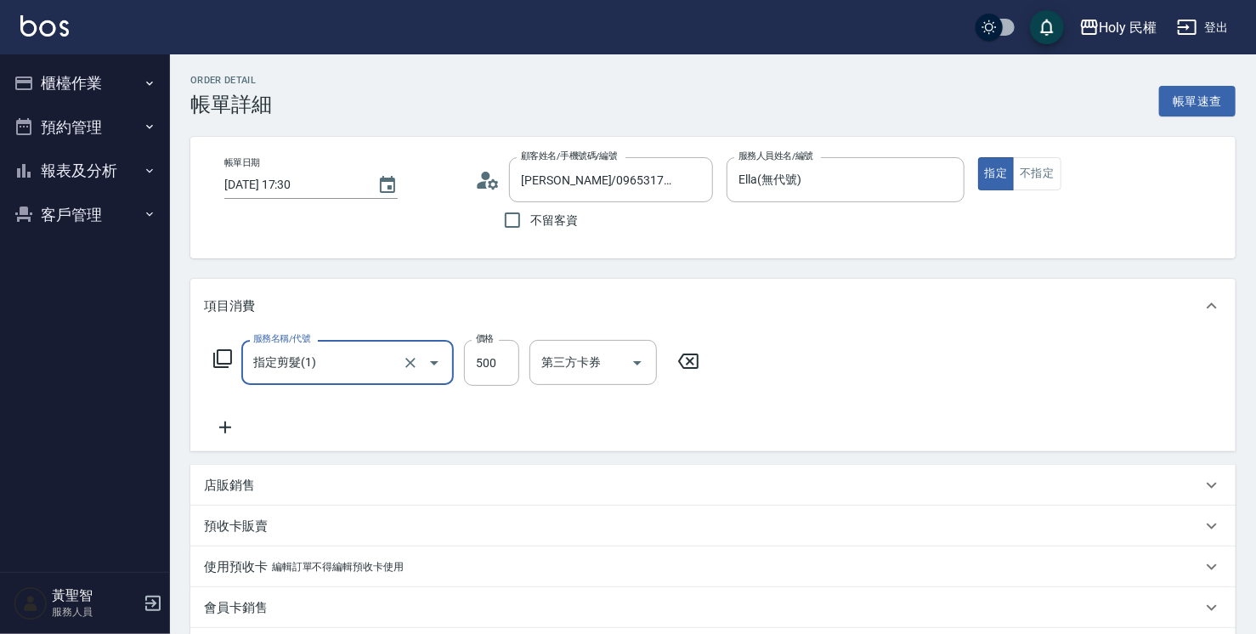
scroll to position [170, 0]
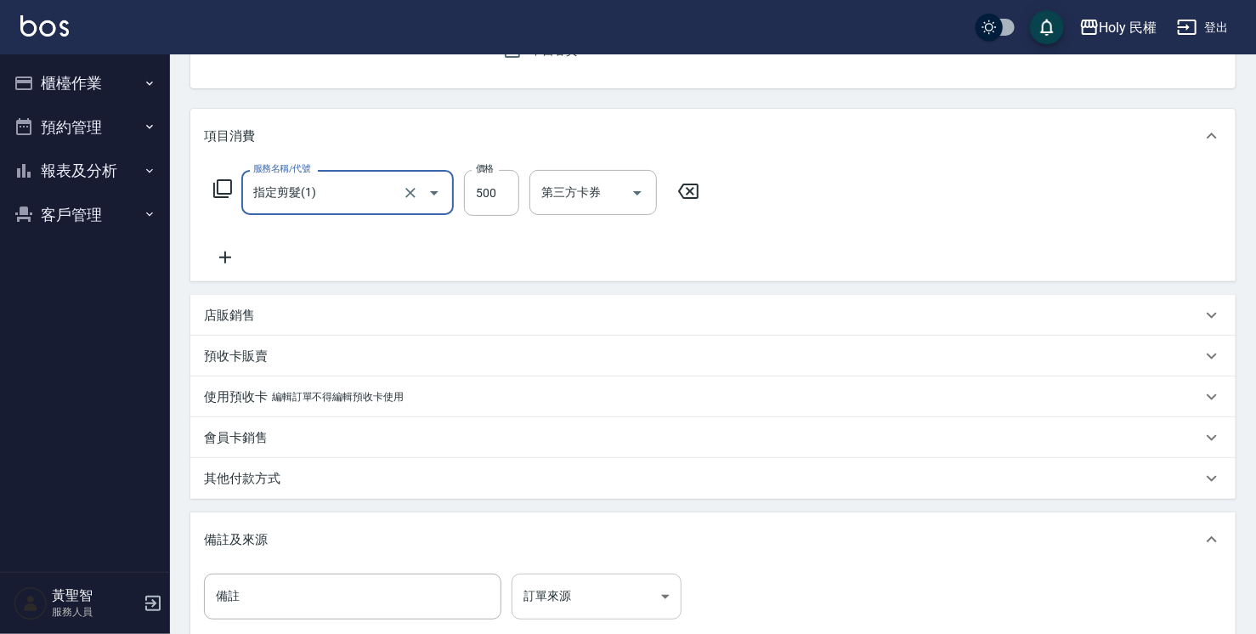
click at [537, 597] on body "Holy 民權 登出 櫃檯作業 打帳單 帳單列表 營業儀表板 現場電腦打卡 預約管理 預約管理 單日預約紀錄 單週預約紀錄 報表及分析 報表目錄 店家日報表 …" at bounding box center [628, 329] width 1256 height 999
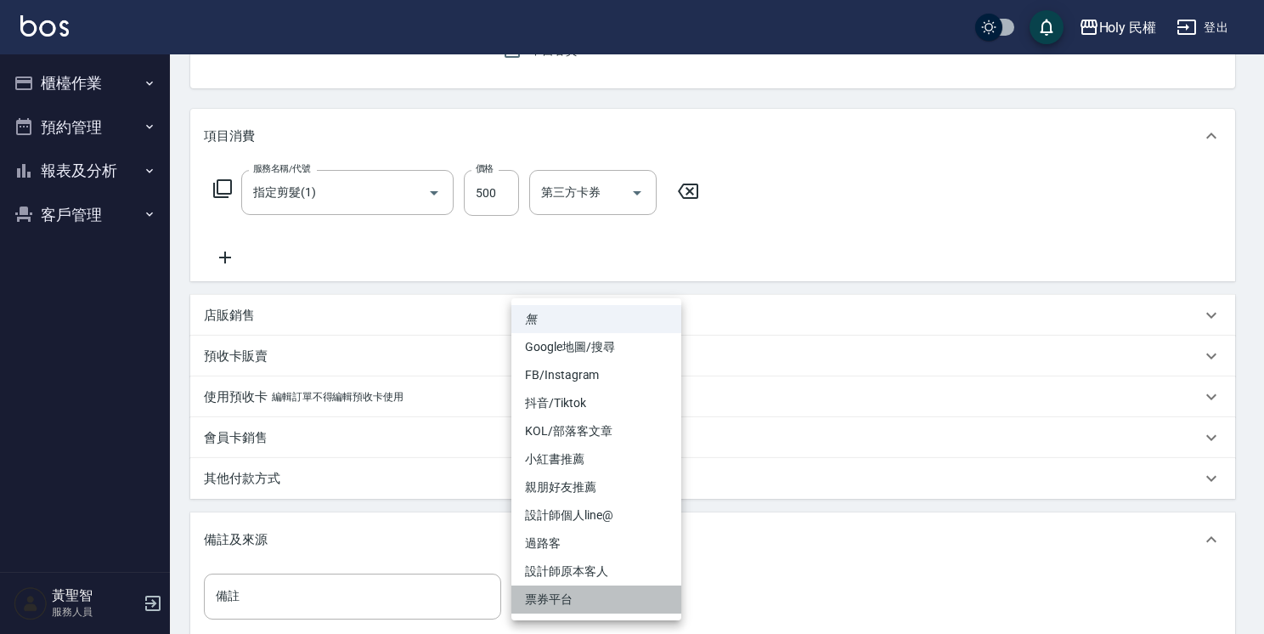
click at [547, 597] on li "票券平台" at bounding box center [597, 599] width 170 height 28
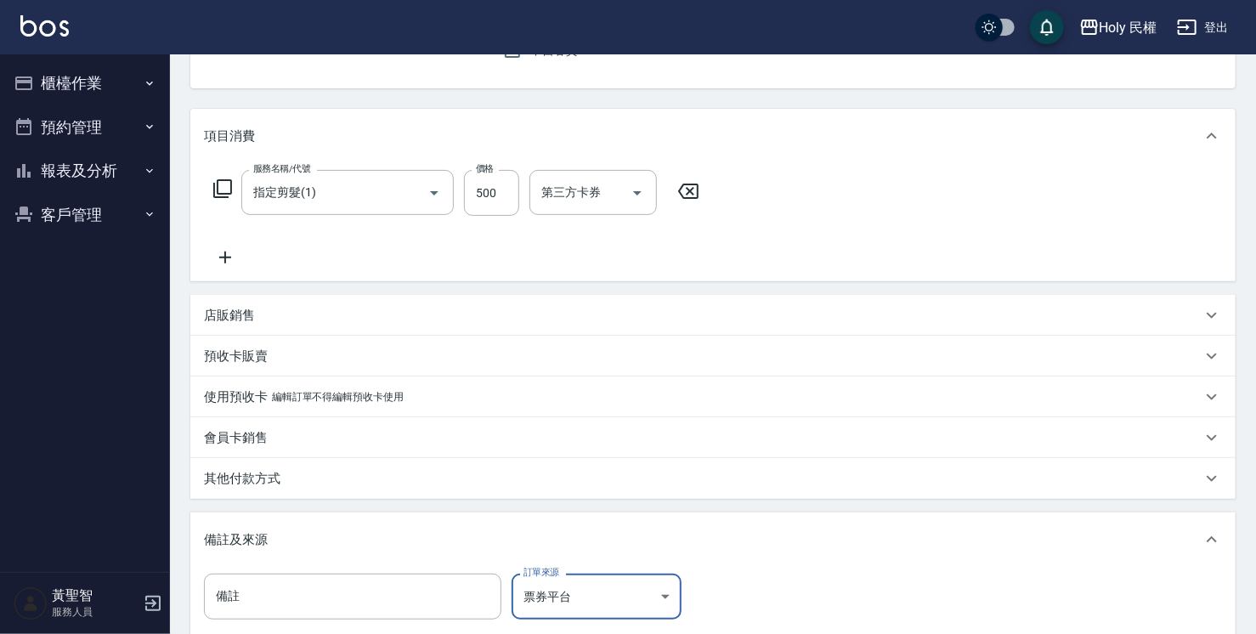
click at [547, 597] on body "Holy 民權 登出 櫃檯作業 打帳單 帳單列表 營業儀表板 現場電腦打卡 預約管理 預約管理 單日預約紀錄 單週預約紀錄 報表及分析 報表目錄 店家日報表 …" at bounding box center [628, 329] width 1256 height 999
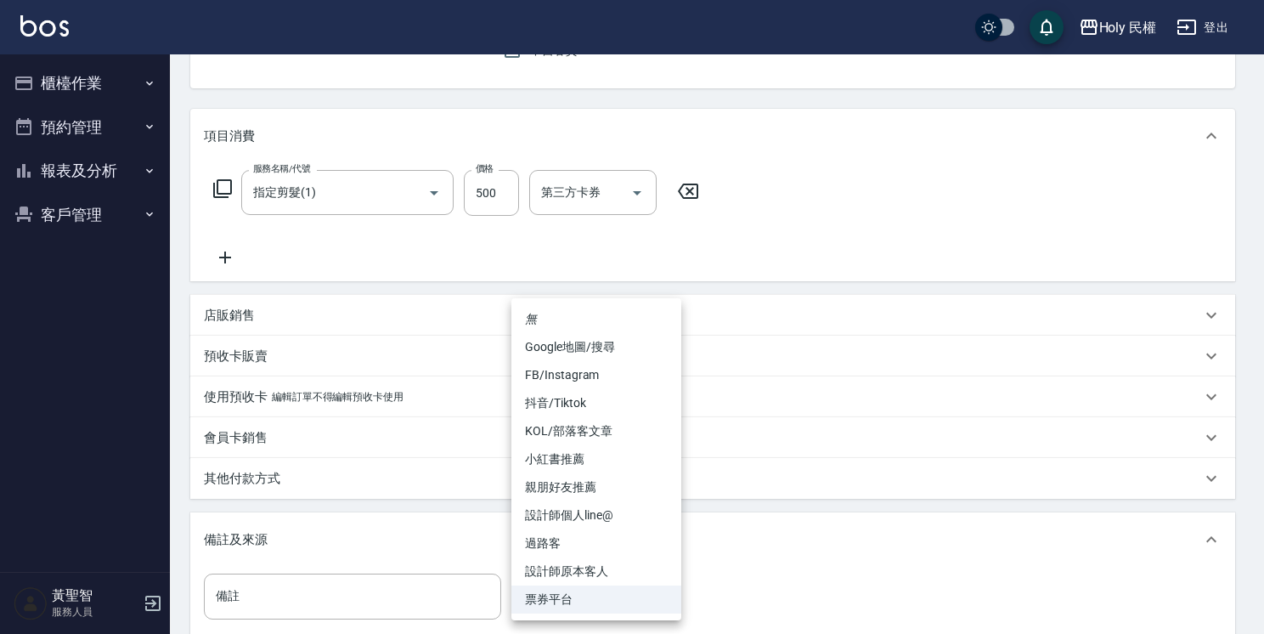
click at [569, 563] on li "設計師原本客人" at bounding box center [597, 571] width 170 height 28
type input "設計師原本客人"
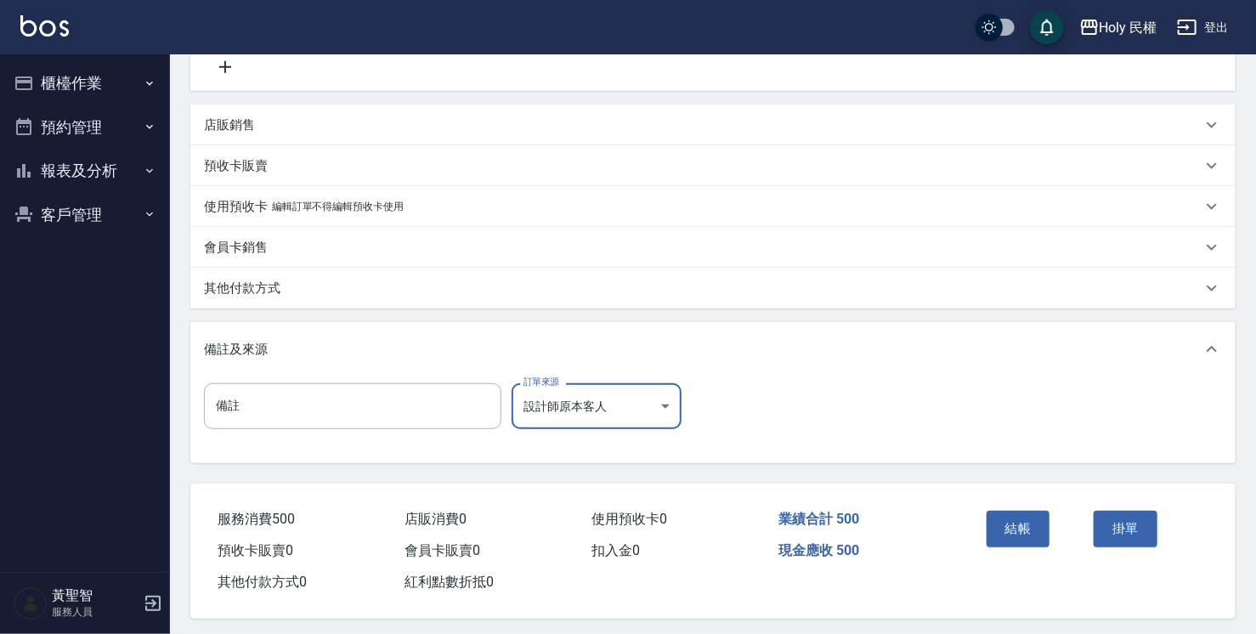
scroll to position [370, 0]
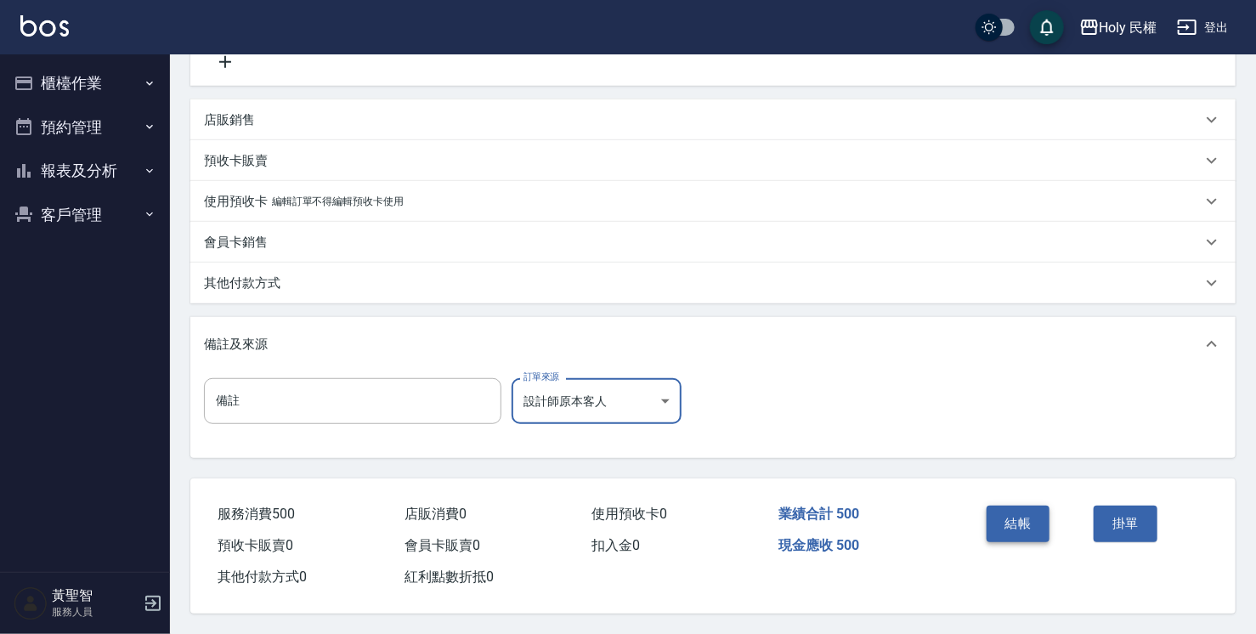
click at [1016, 526] on button "結帳" at bounding box center [1019, 524] width 64 height 36
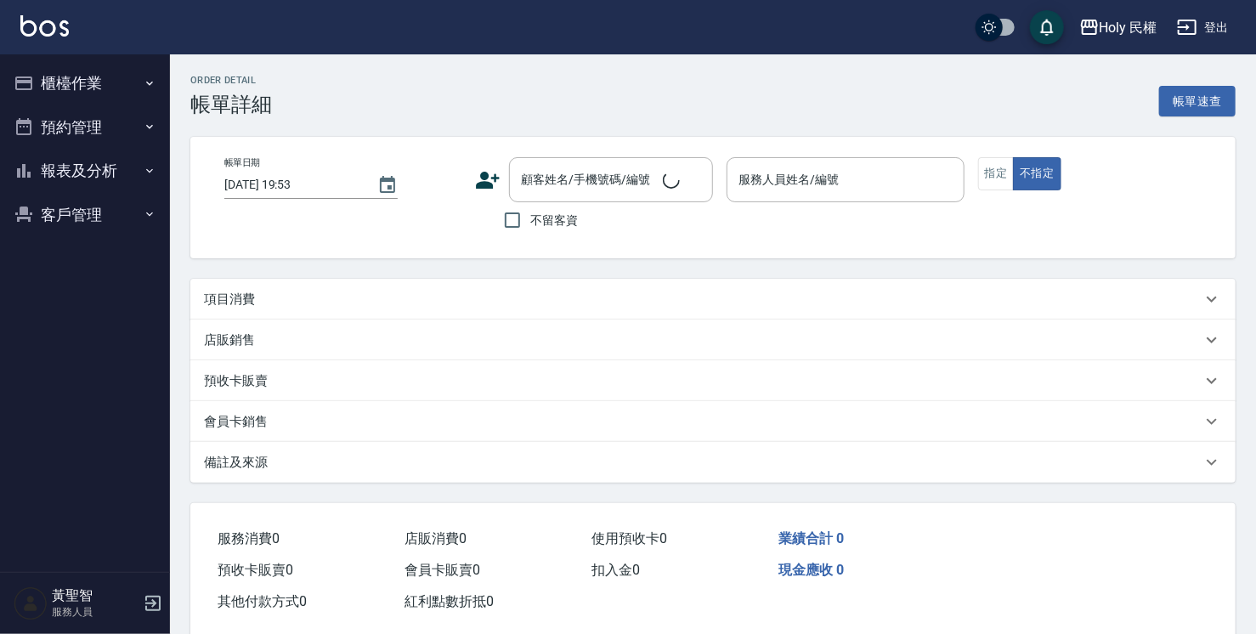
click at [319, 311] on div "項目消費" at bounding box center [712, 299] width 1045 height 41
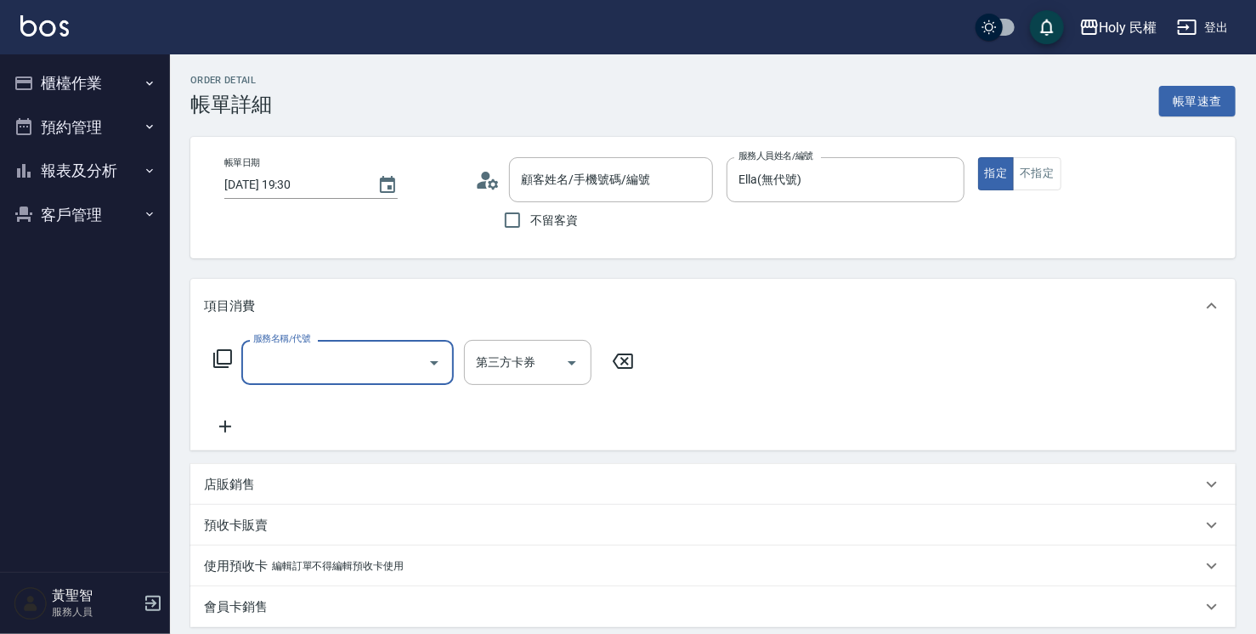
type input "2025/08/24 19:30"
type input "Ella(無代號)"
type input "許/0976026599/"
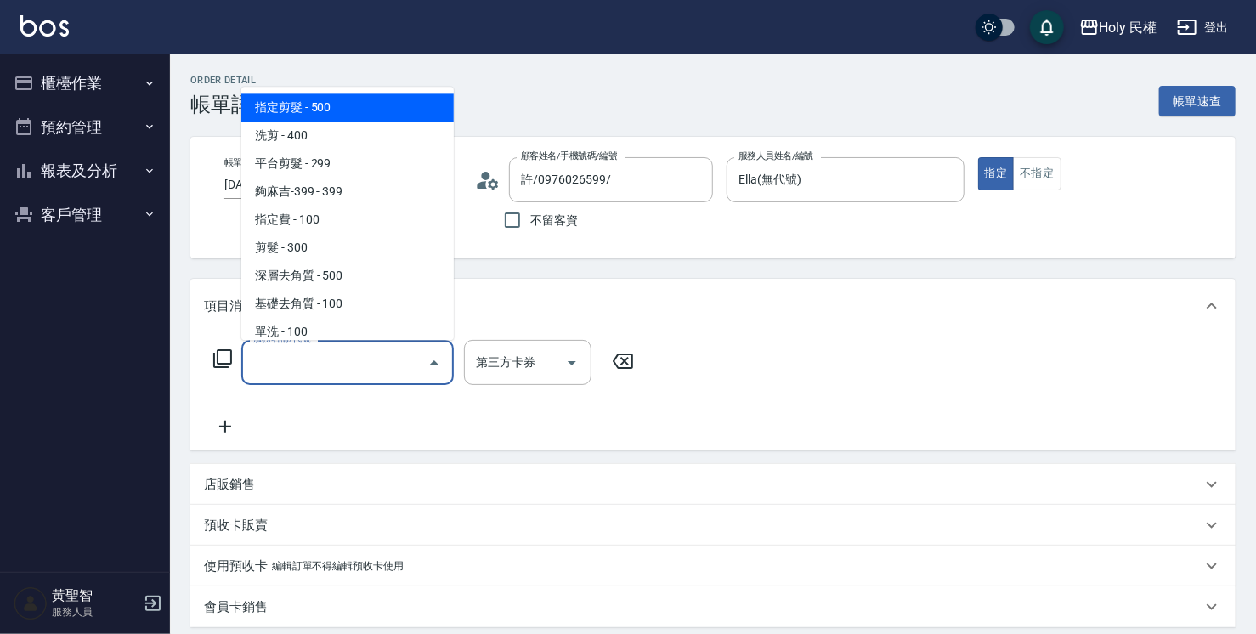
click at [317, 355] on input "服務名稱/代號" at bounding box center [335, 363] width 172 height 30
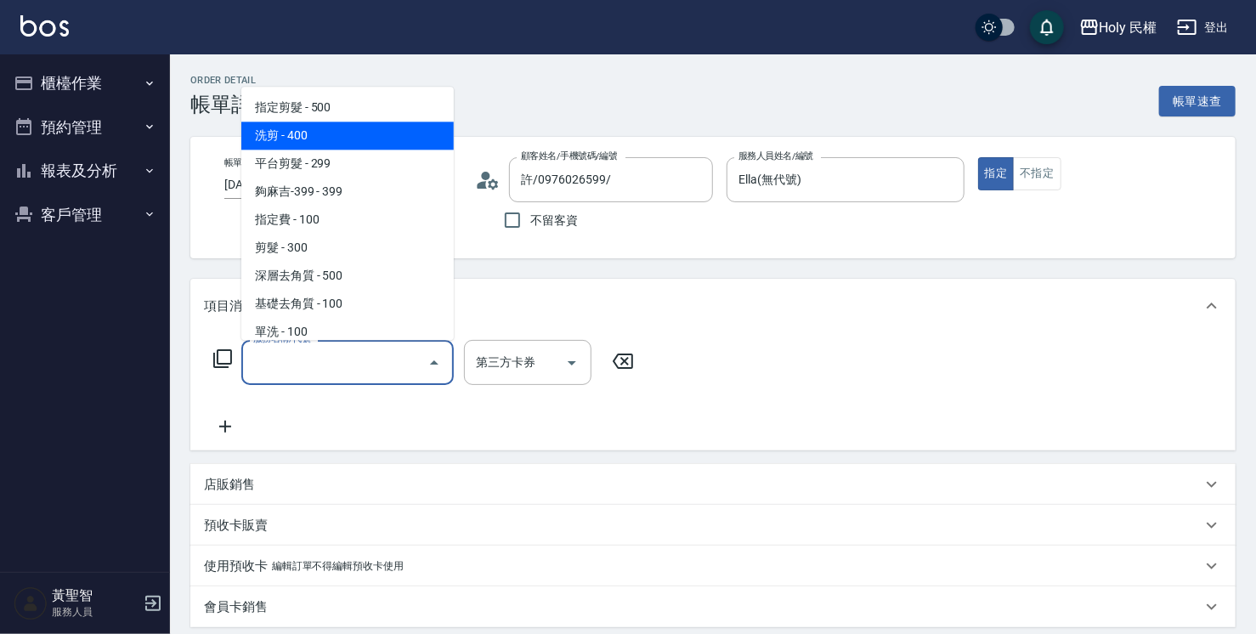
click at [350, 138] on span "洗剪 - 400" at bounding box center [347, 136] width 212 height 28
type input "洗剪(3)"
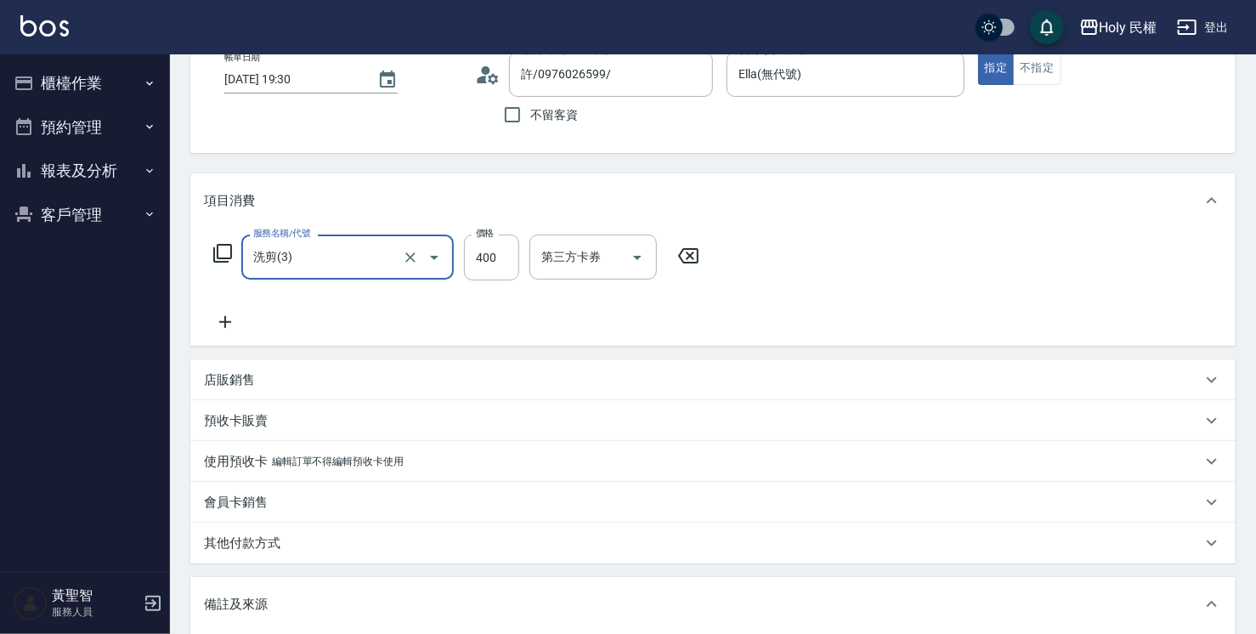
scroll to position [170, 0]
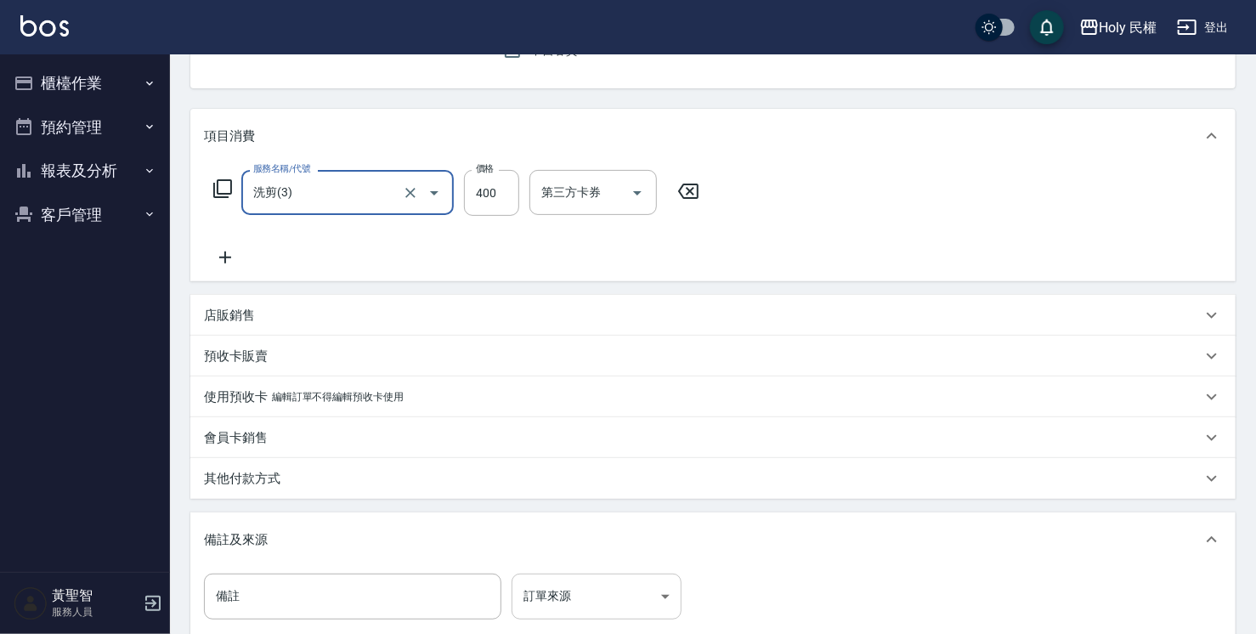
click at [537, 601] on body "Holy 民權 登出 櫃檯作業 打帳單 帳單列表 營業儀表板 現場電腦打卡 預約管理 預約管理 單日預約紀錄 單週預約紀錄 報表及分析 報表目錄 店家日報表 …" at bounding box center [628, 329] width 1256 height 999
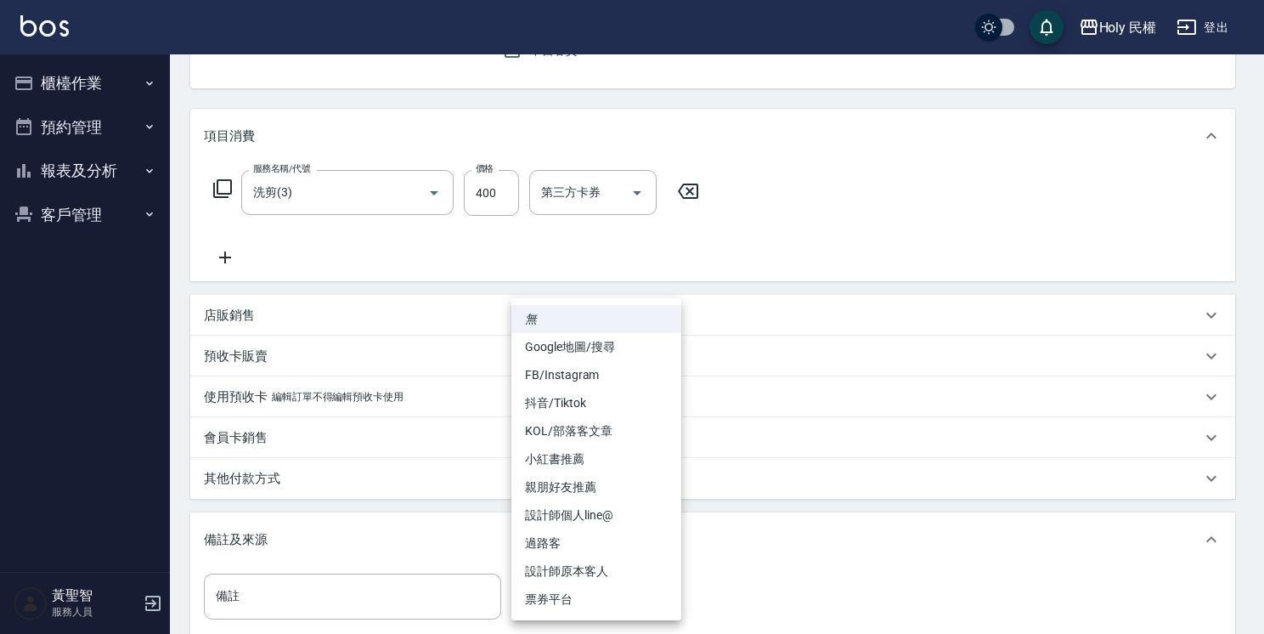
click at [561, 581] on li "設計師原本客人" at bounding box center [597, 571] width 170 height 28
type input "設計師原本客人"
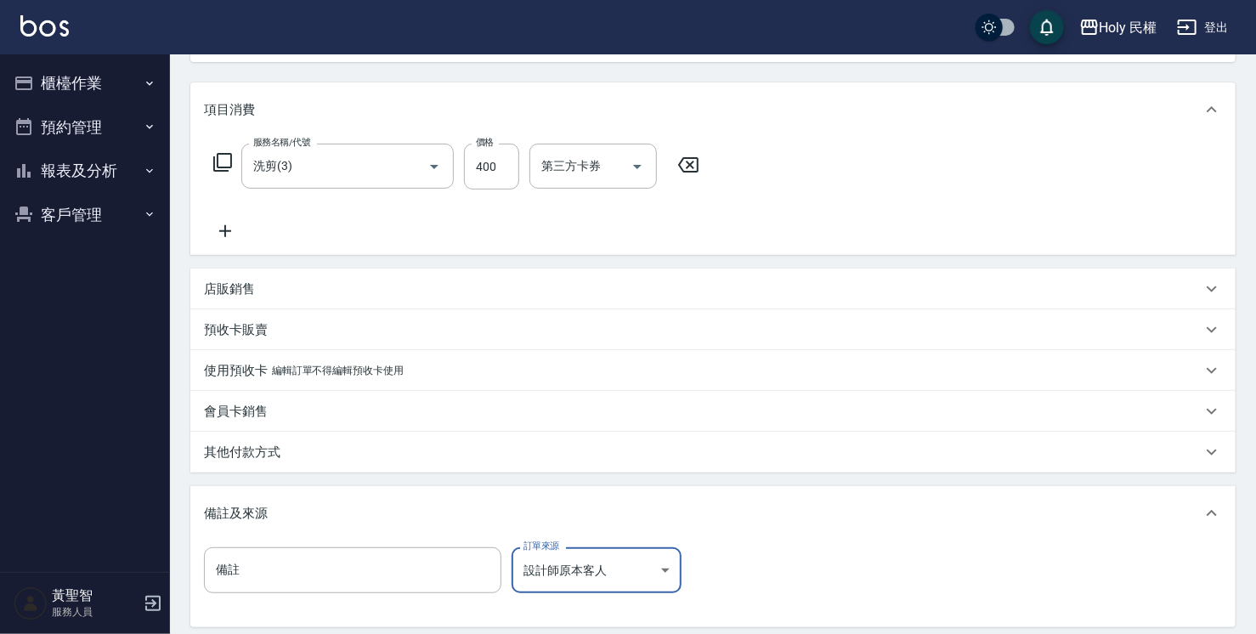
scroll to position [370, 0]
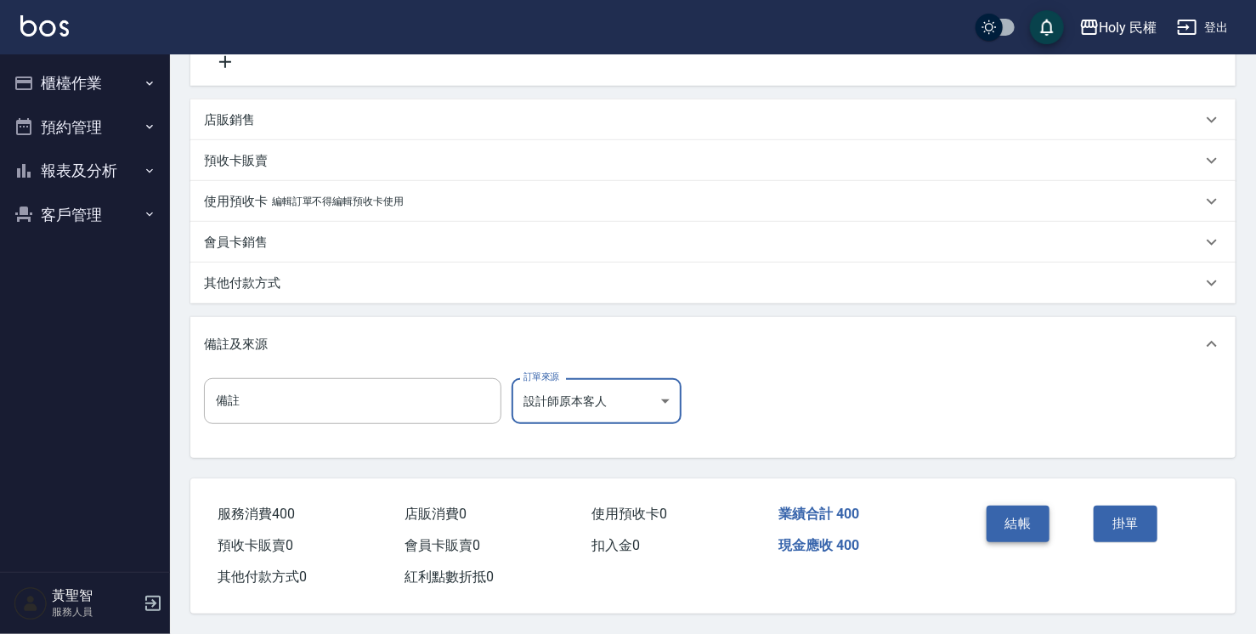
click at [1015, 507] on button "結帳" at bounding box center [1019, 524] width 64 height 36
